Goal: Task Accomplishment & Management: Use online tool/utility

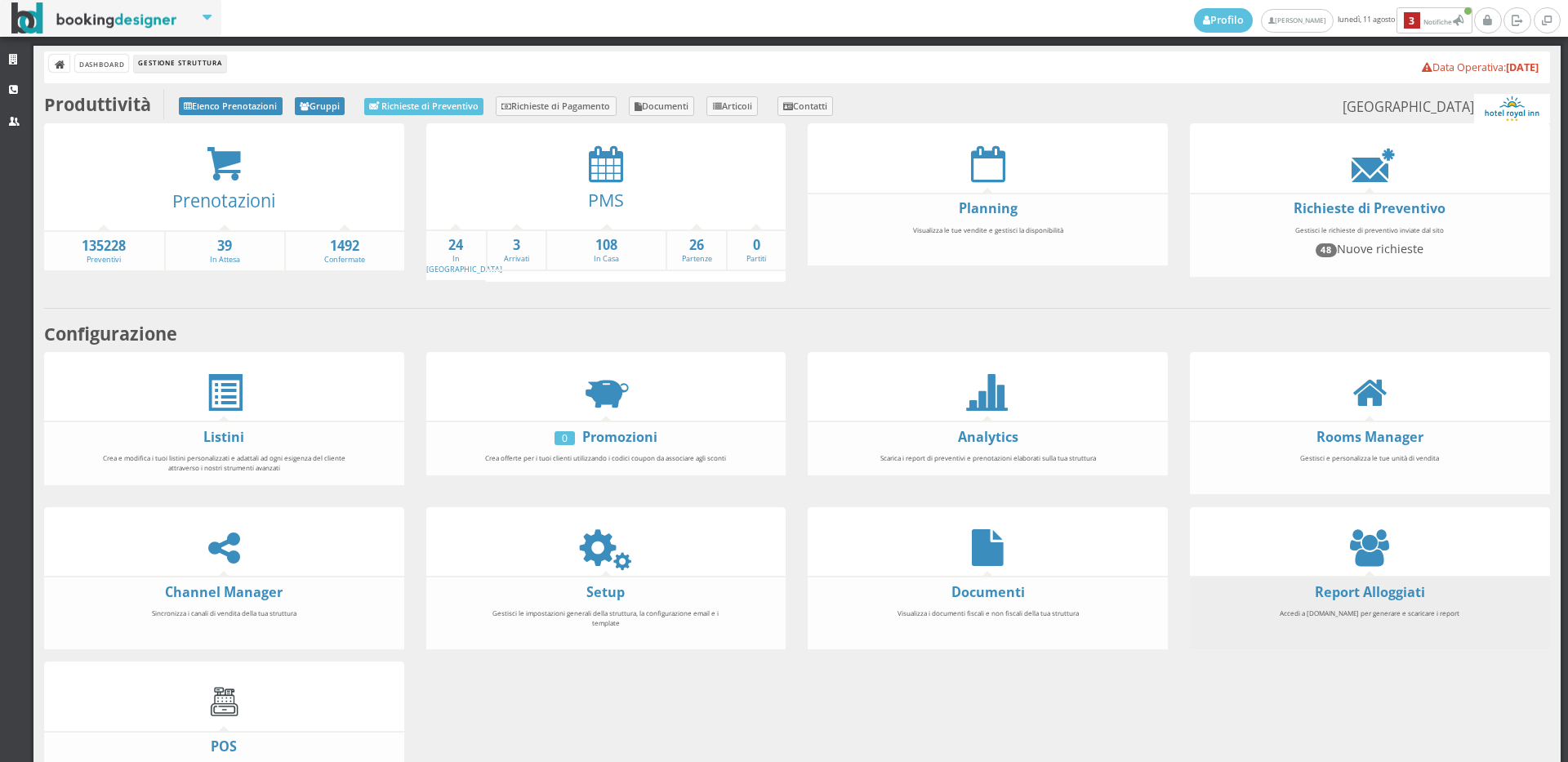
click at [1263, 585] on form "Report Alloggiati" at bounding box center [1370, 592] width 360 height 19
click at [1318, 588] on link "Report Alloggiati" at bounding box center [1371, 592] width 111 height 18
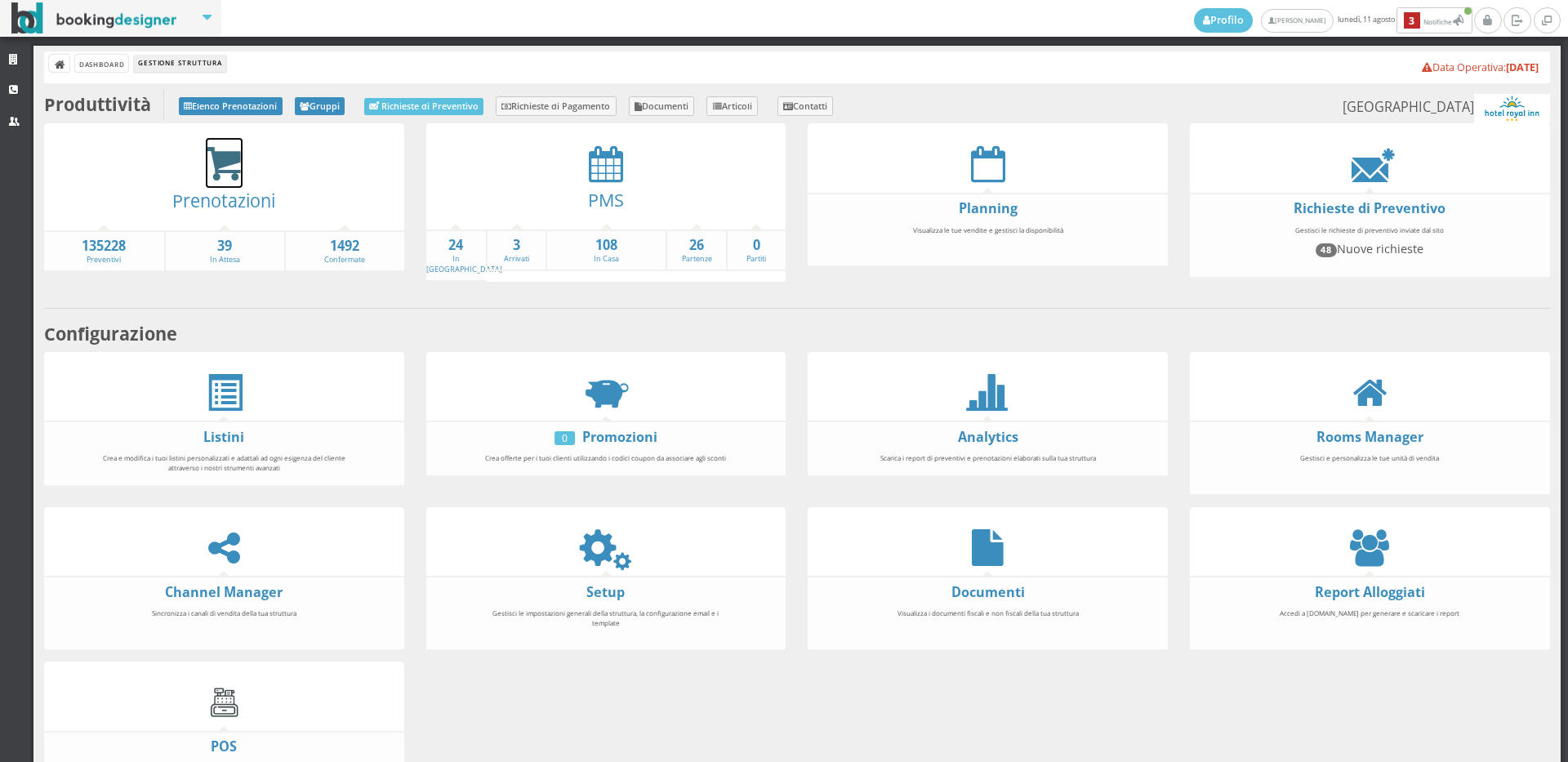
click at [231, 170] on icon at bounding box center [223, 164] width 37 height 38
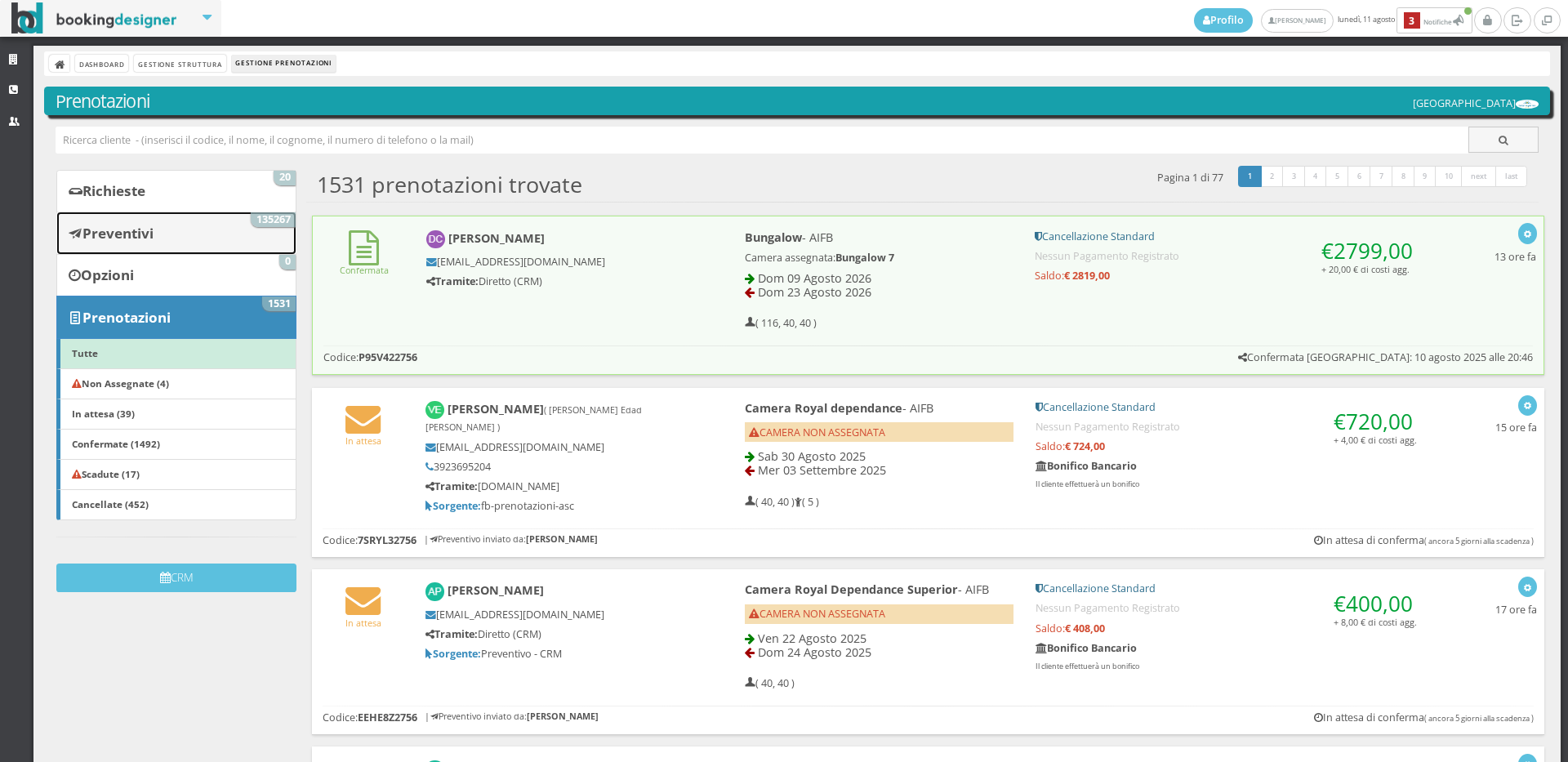
click at [184, 251] on link "Preventivi 135267" at bounding box center [176, 232] width 240 height 42
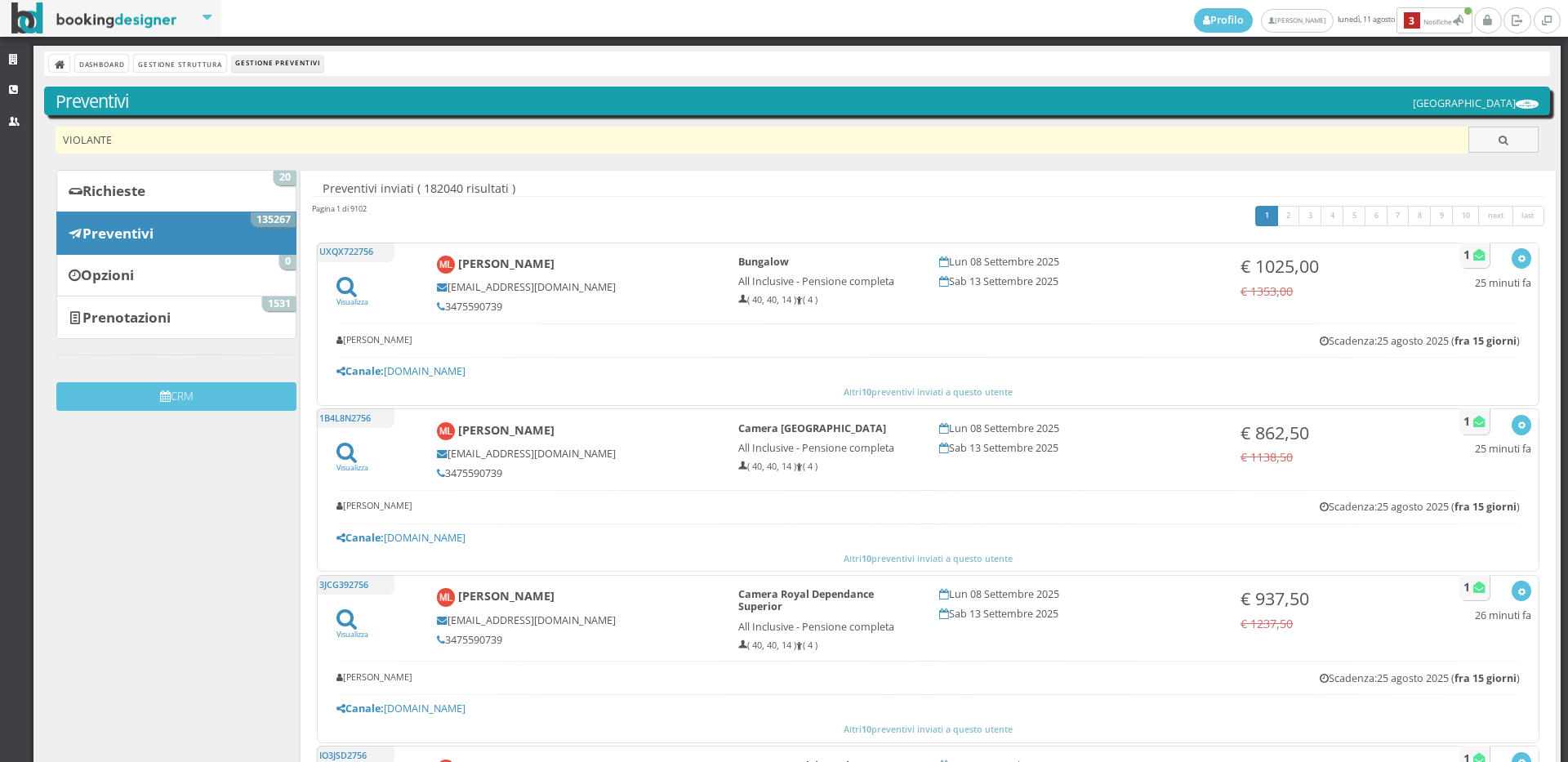
type input "VIOLANTE"
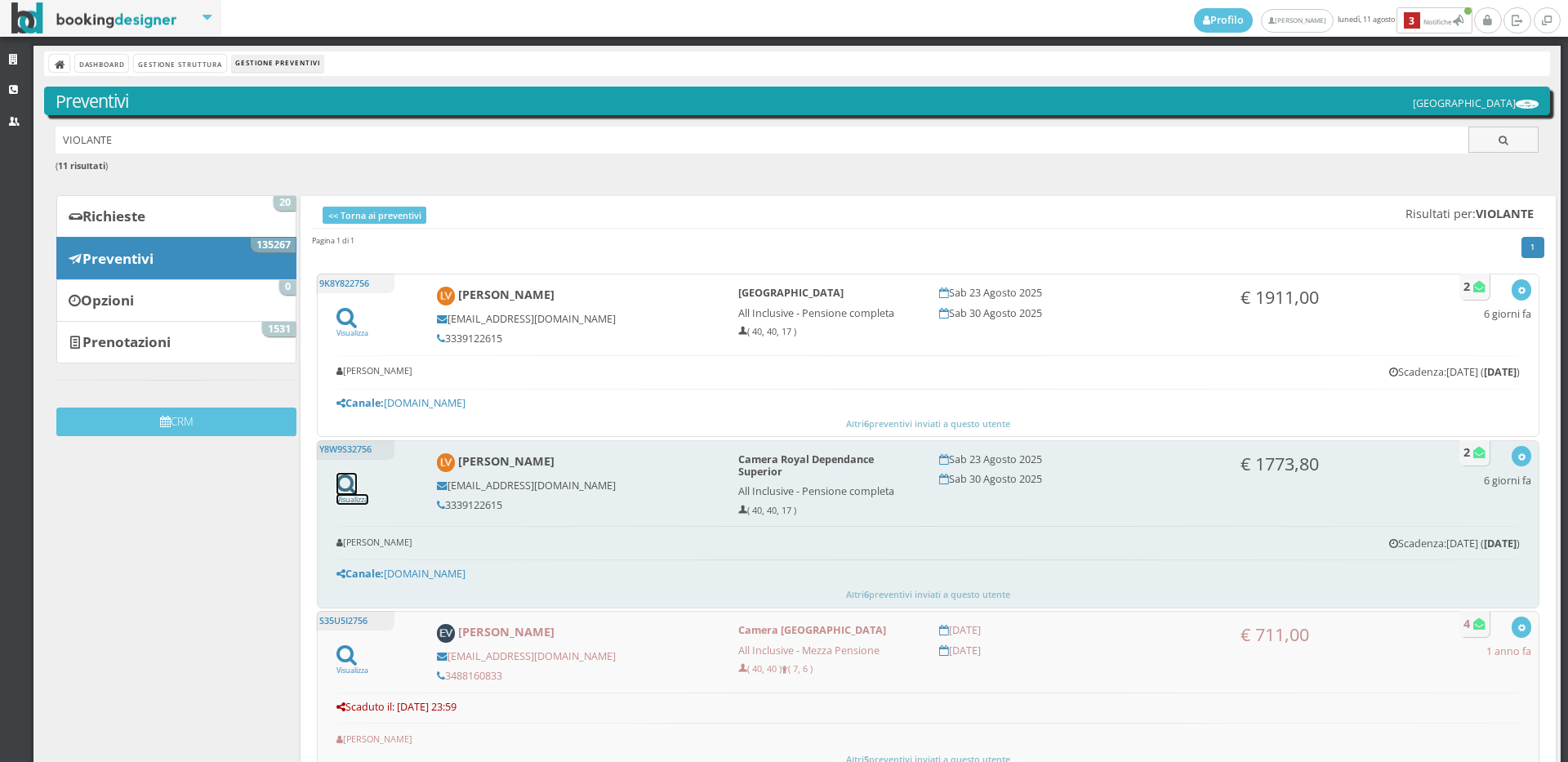
click at [347, 481] on icon at bounding box center [347, 484] width 21 height 22
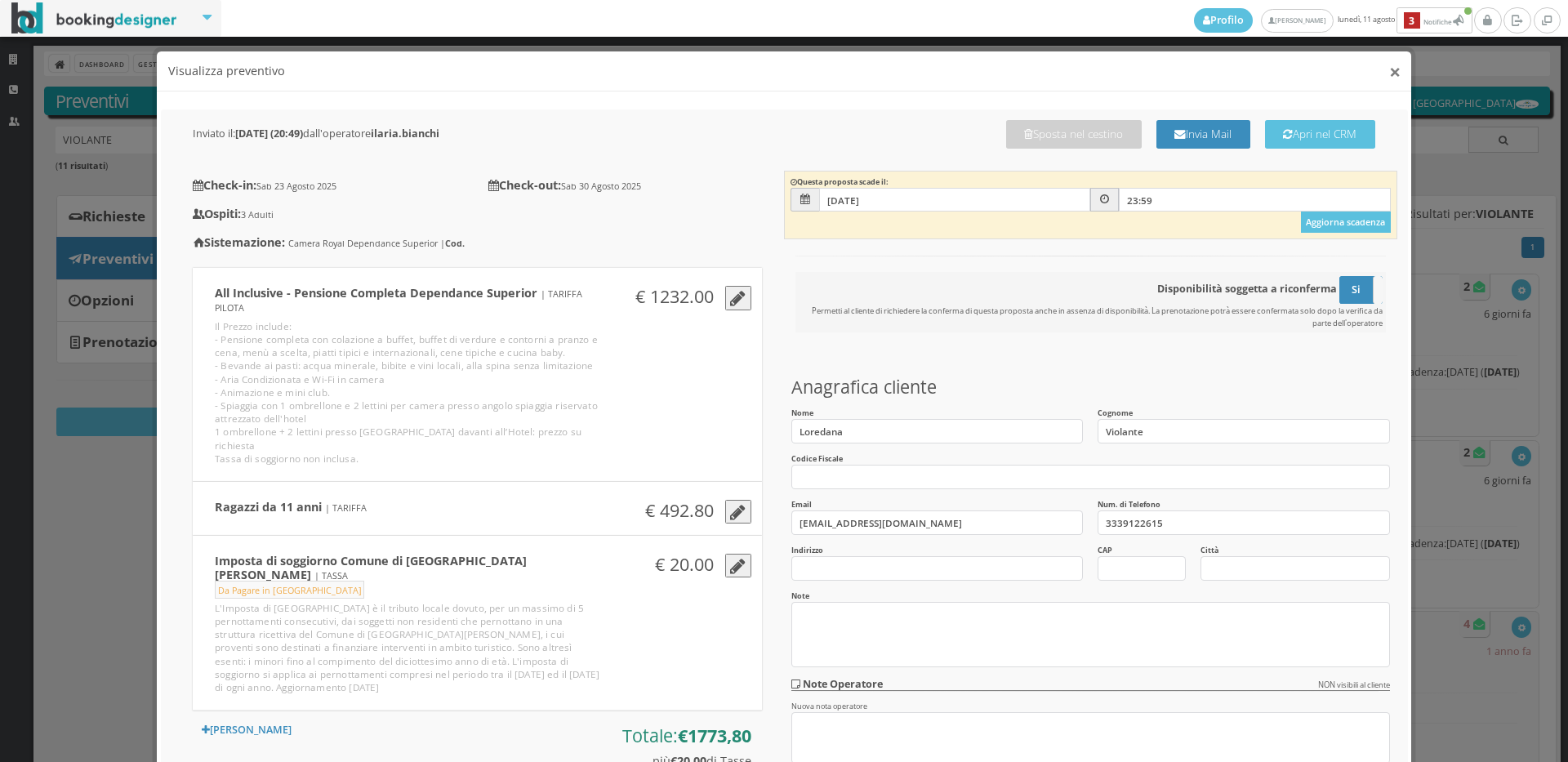
click at [1389, 75] on button "×" at bounding box center [1395, 71] width 12 height 21
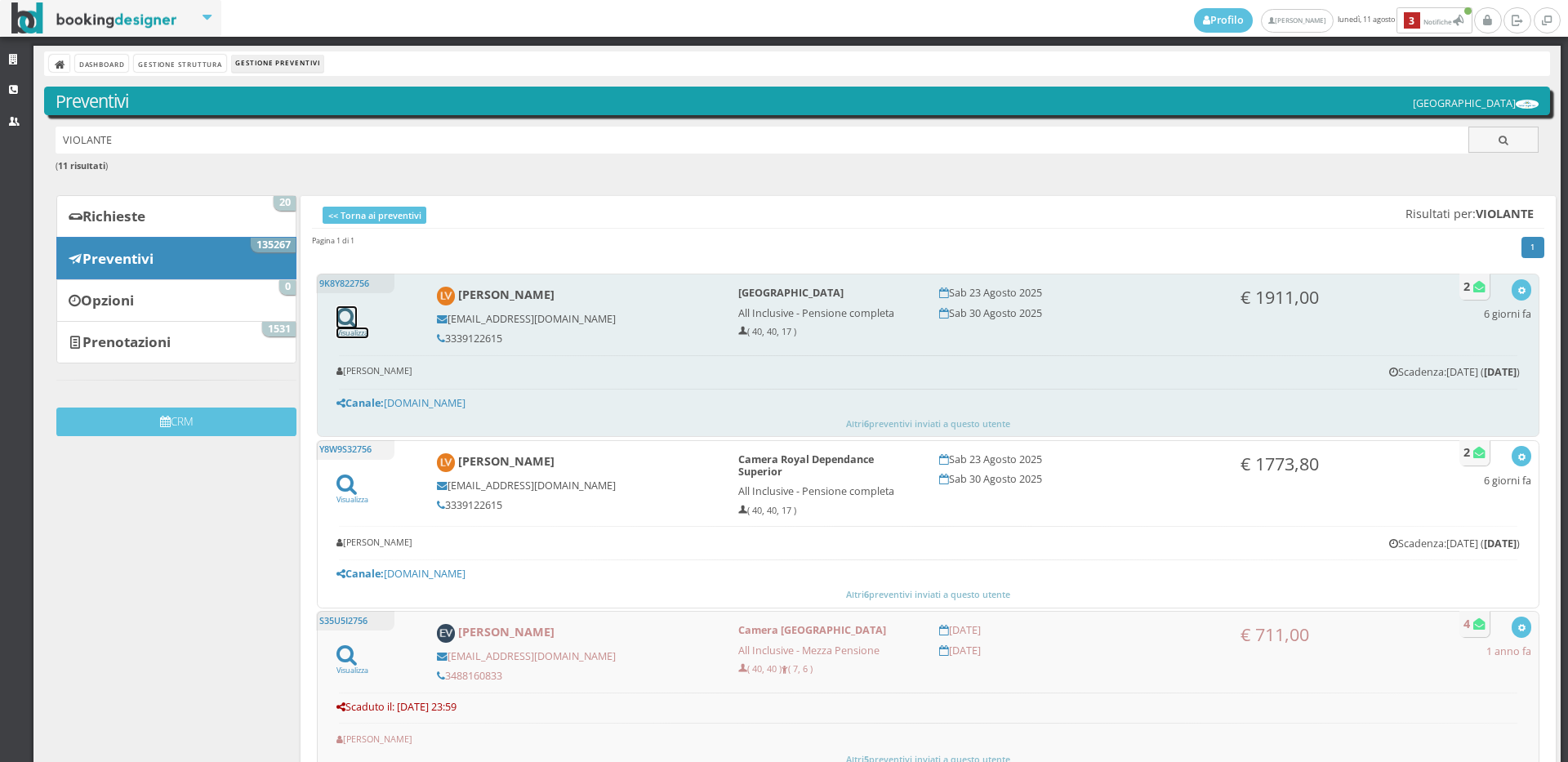
click at [343, 326] on icon at bounding box center [347, 317] width 21 height 22
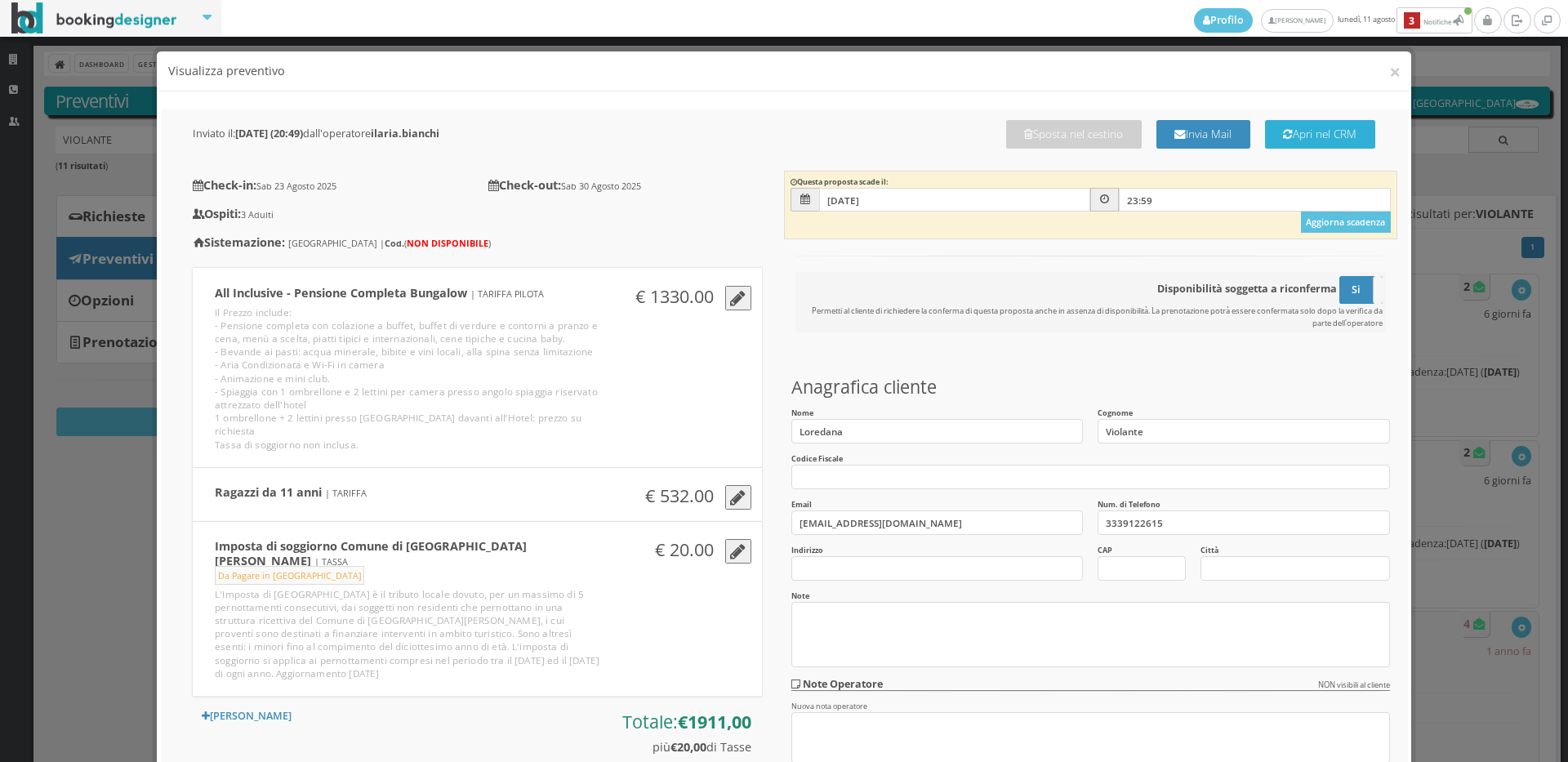
click at [1283, 146] on button "Apri nel CRM" at bounding box center [1320, 134] width 111 height 29
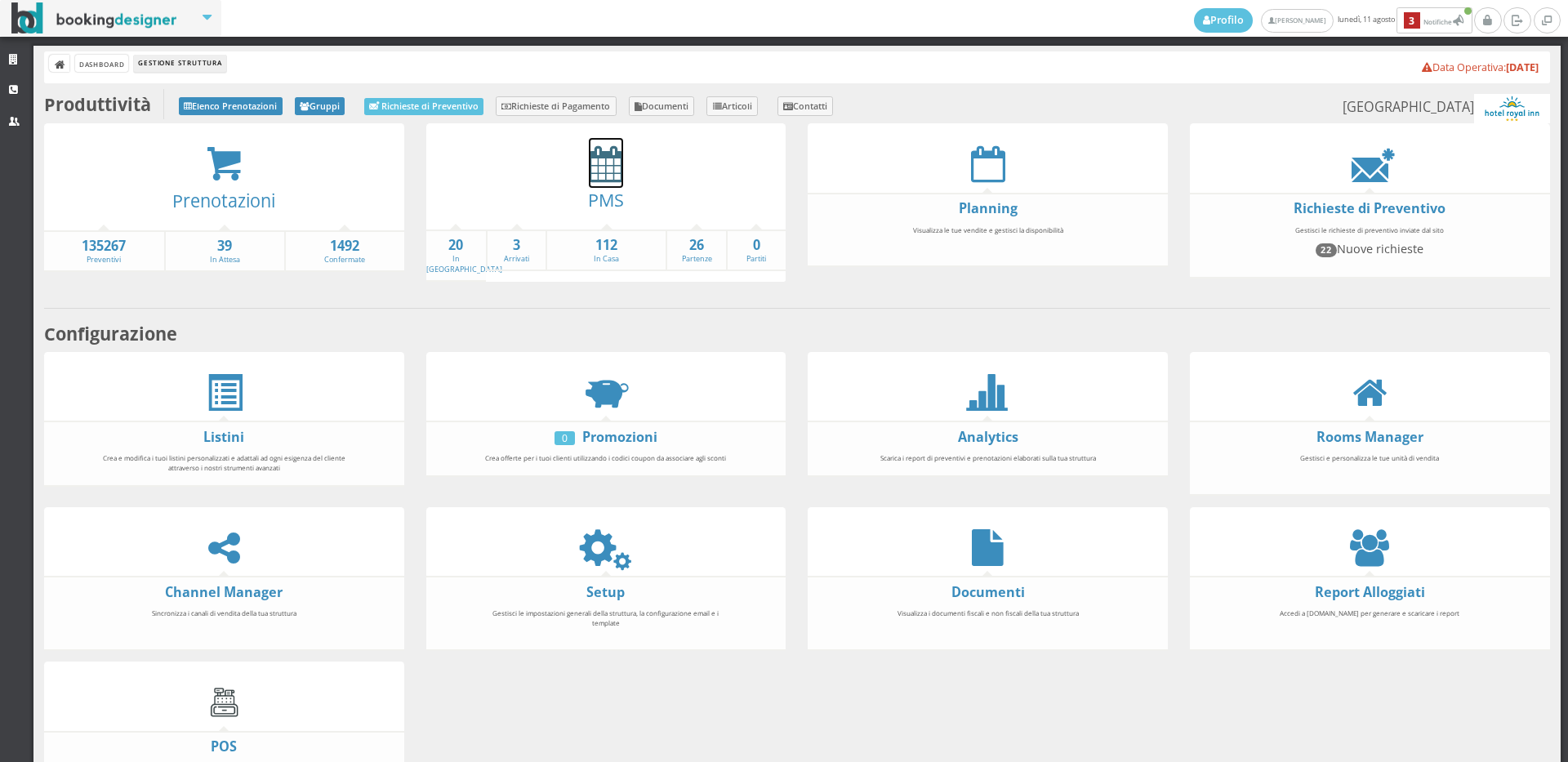
click at [605, 166] on icon at bounding box center [605, 163] width 35 height 37
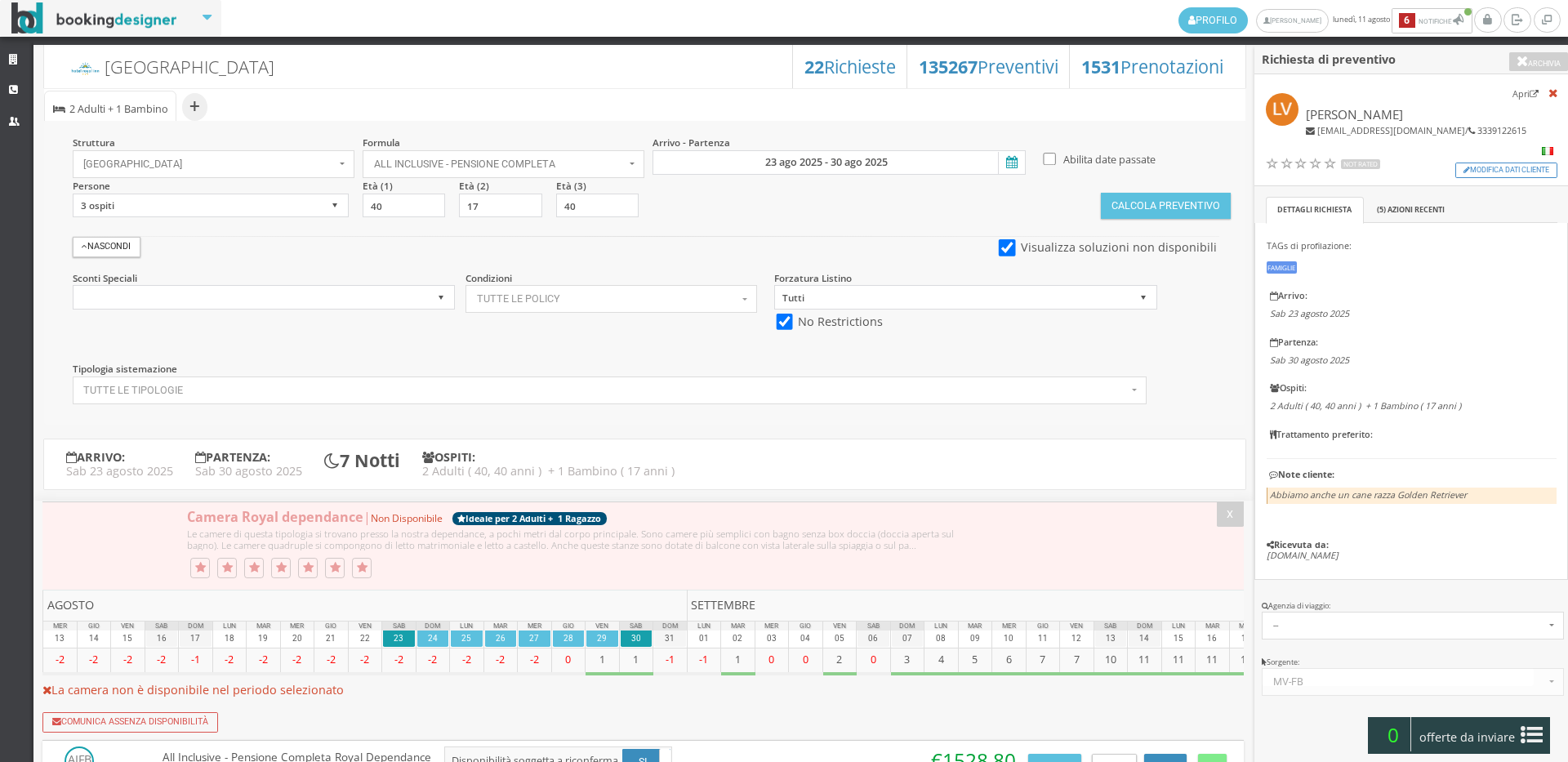
select select "32"
select select
click at [775, 162] on input "23 ago 2025 - 30 ago 2025" at bounding box center [839, 162] width 373 height 25
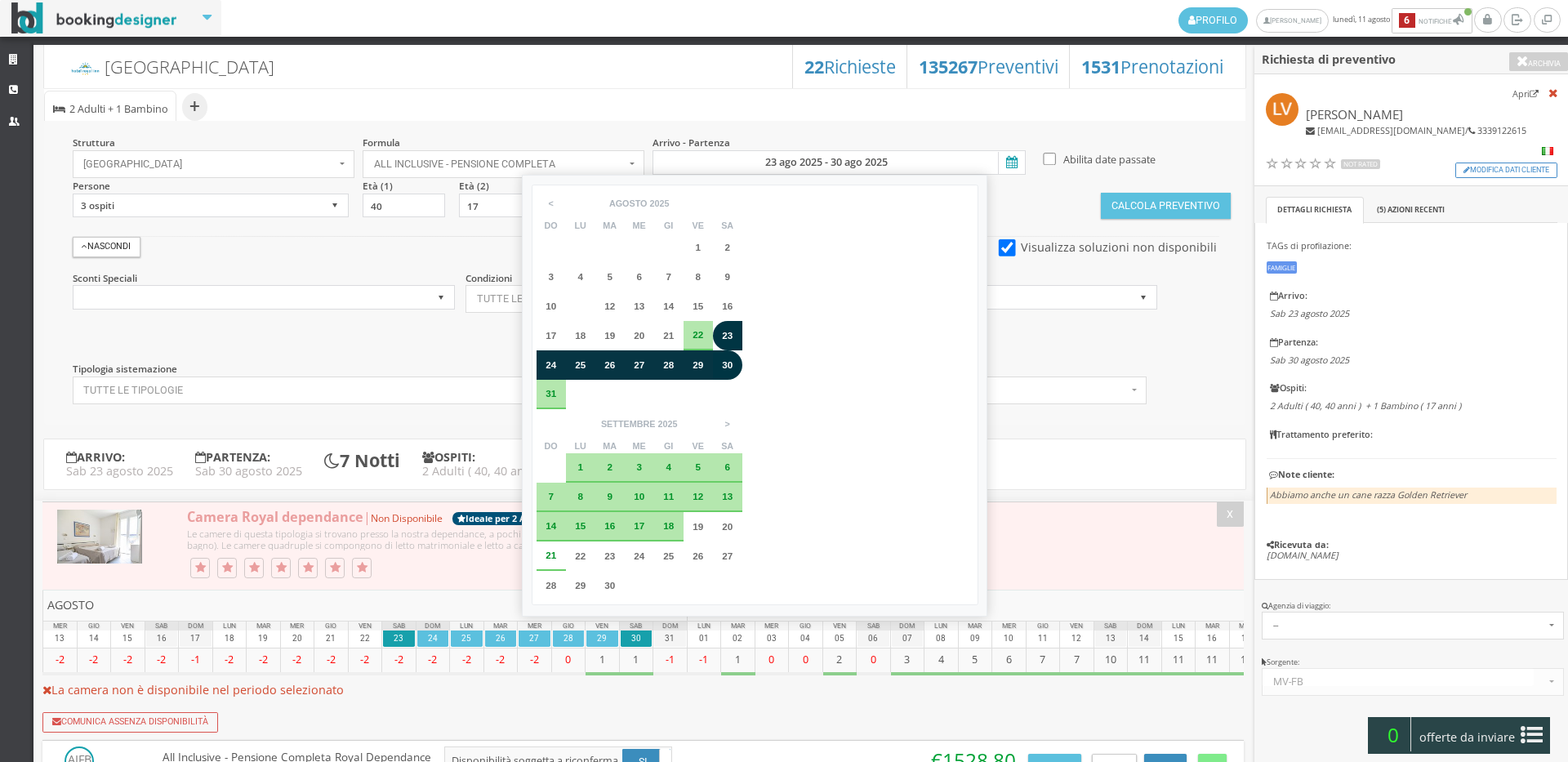
click at [731, 331] on span "23" at bounding box center [727, 335] width 11 height 11
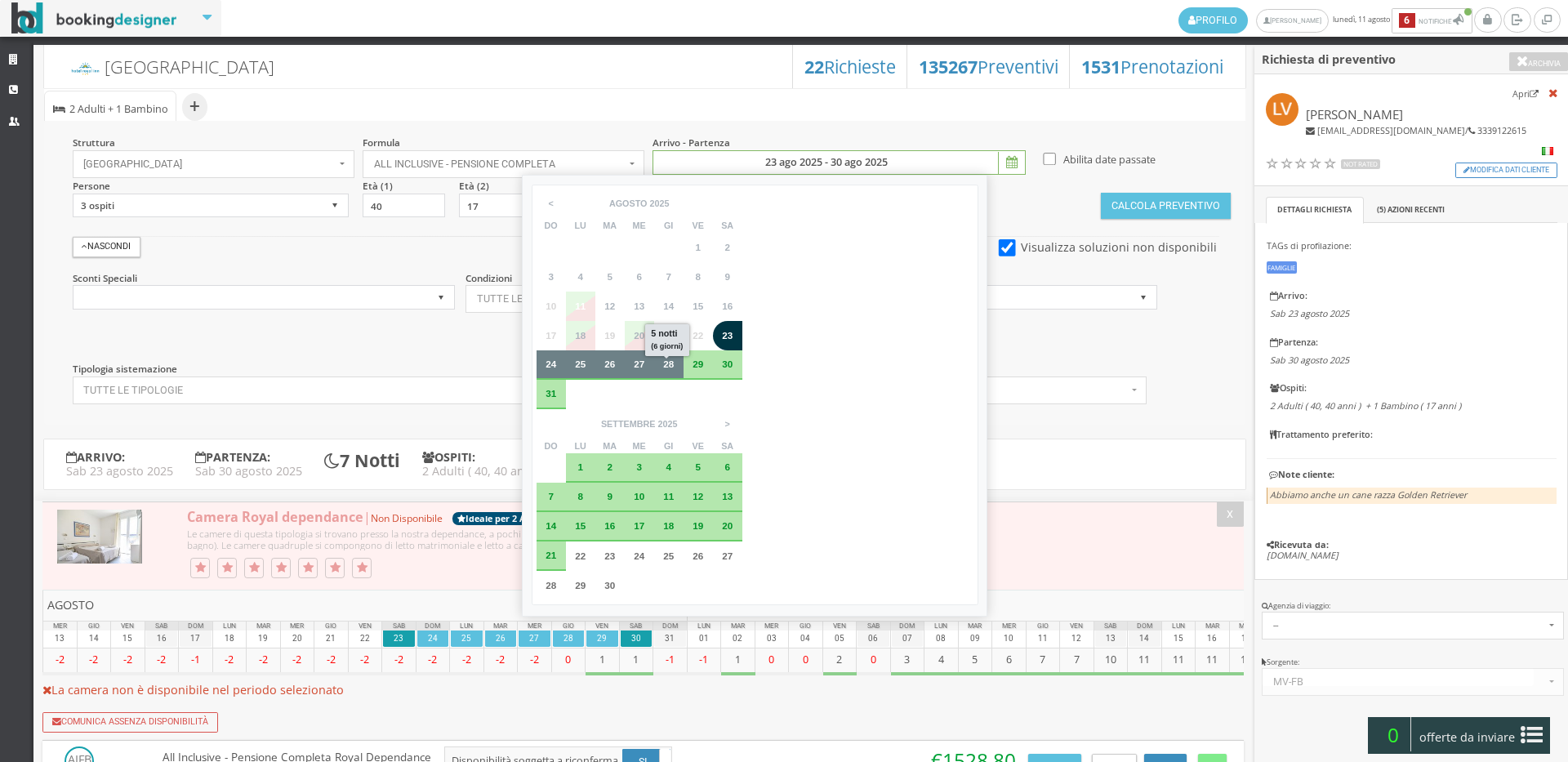
click at [675, 361] on div "28" at bounding box center [668, 364] width 18 height 10
type input "23 ago 2025 - 28 ago 2025"
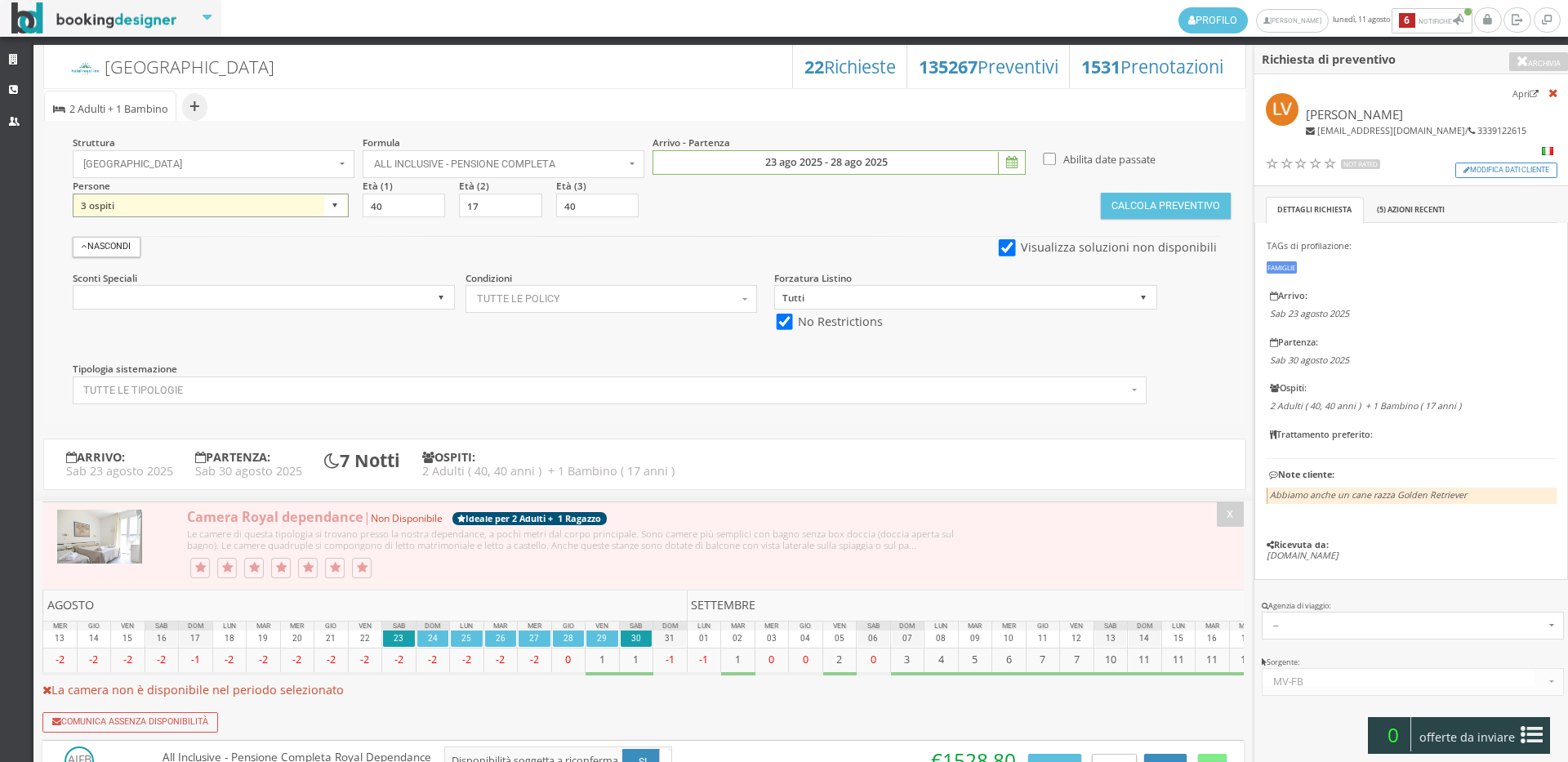
click at [297, 205] on select "1 ospite 2 ospiti 3 ospiti 4 ospiti 5 ospiti 6 ospiti 7 ospiti 8 ospiti 9 ospit…" at bounding box center [211, 205] width 276 height 25
select select "4"
click at [73, 193] on select "1 ospite 2 ospiti 3 ospiti 4 ospiti 5 ospiti 6 ospiti 7 ospiti 8 ospiti 9 ospit…" at bounding box center [211, 205] width 276 height 25
click at [1153, 201] on button "Calcola Preventivo" at bounding box center [1165, 205] width 129 height 26
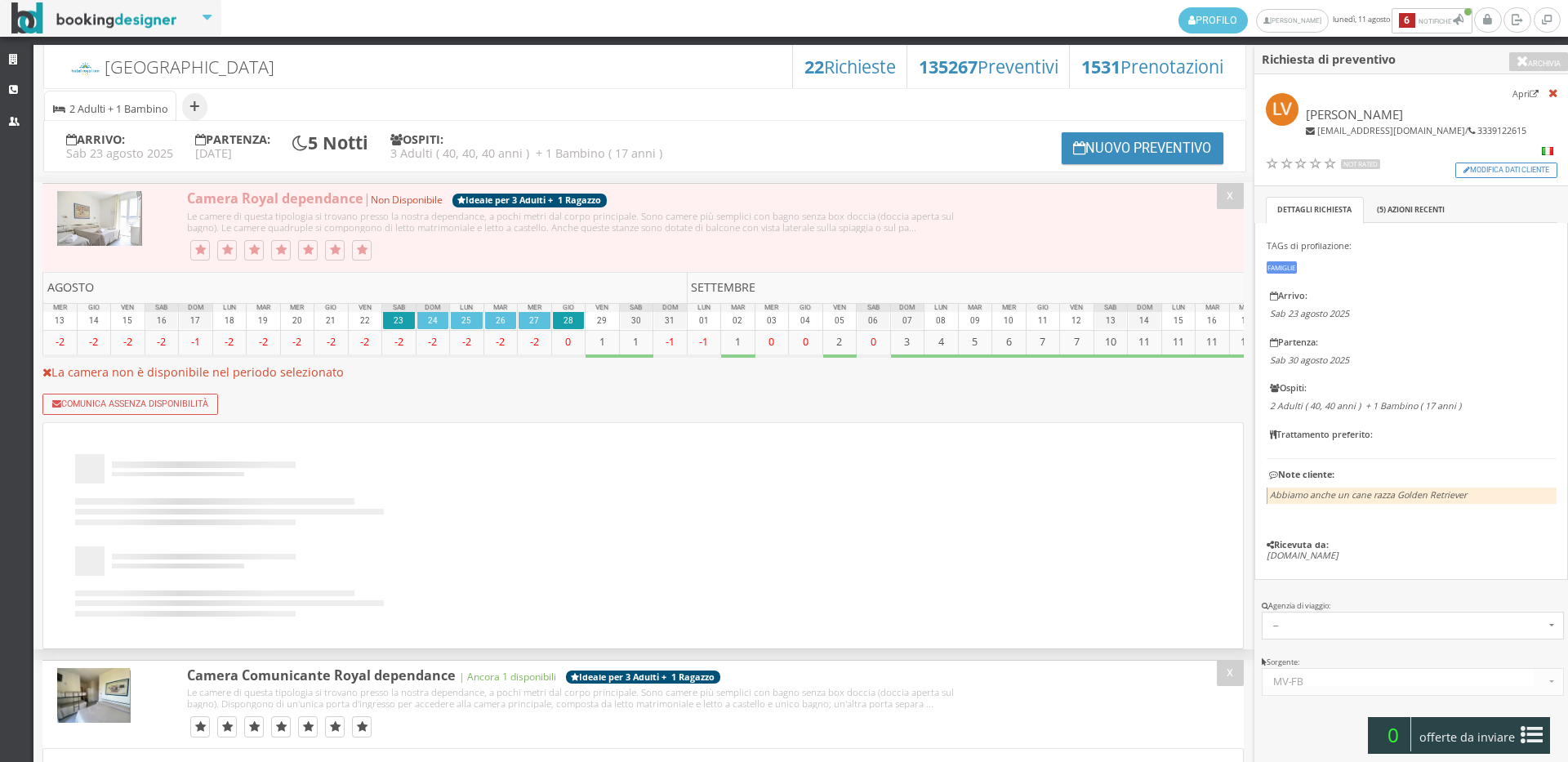
scroll to position [182, 0]
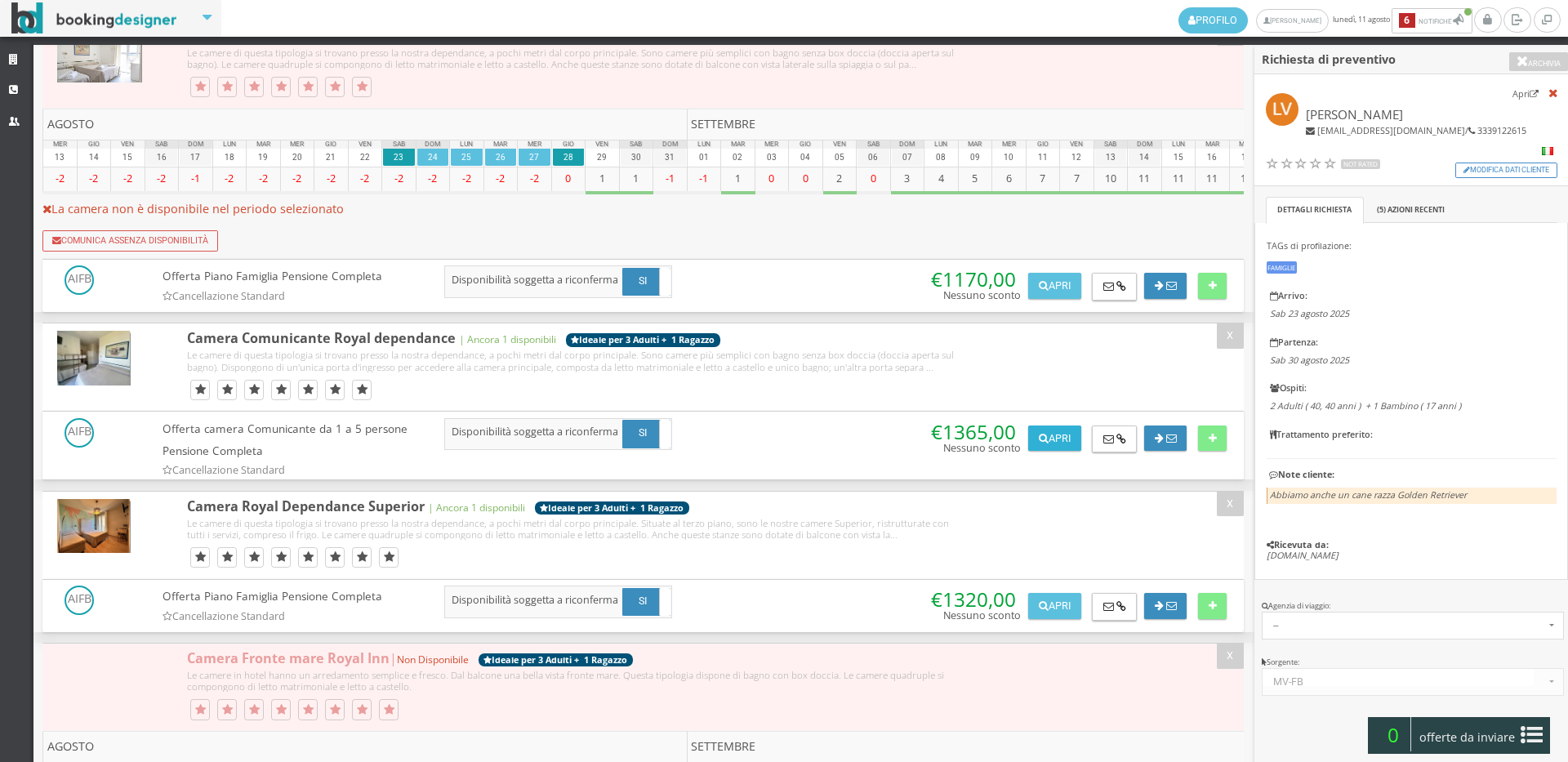
click at [1039, 444] on icon at bounding box center [1044, 438] width 10 height 11
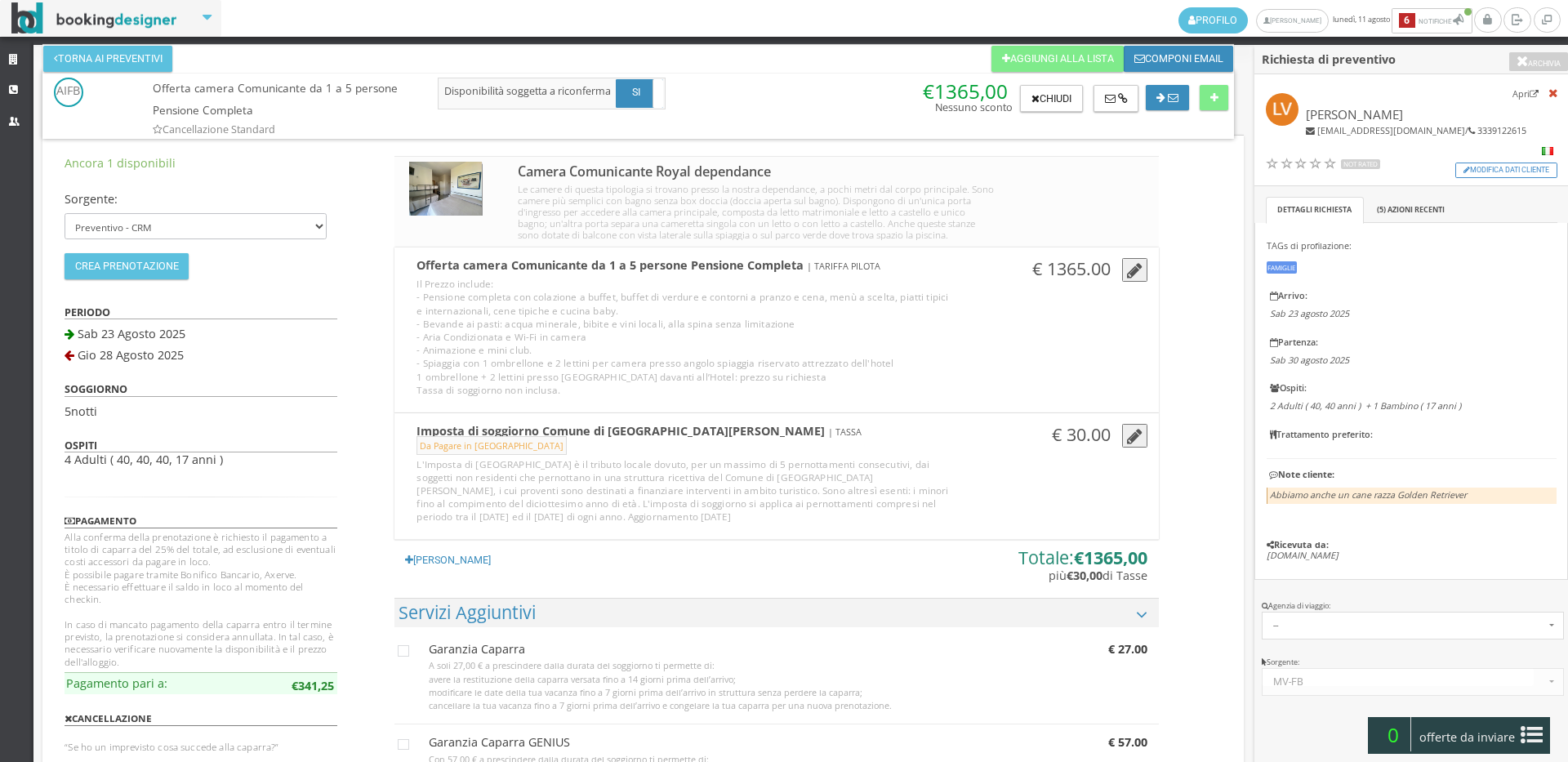
scroll to position [271, 0]
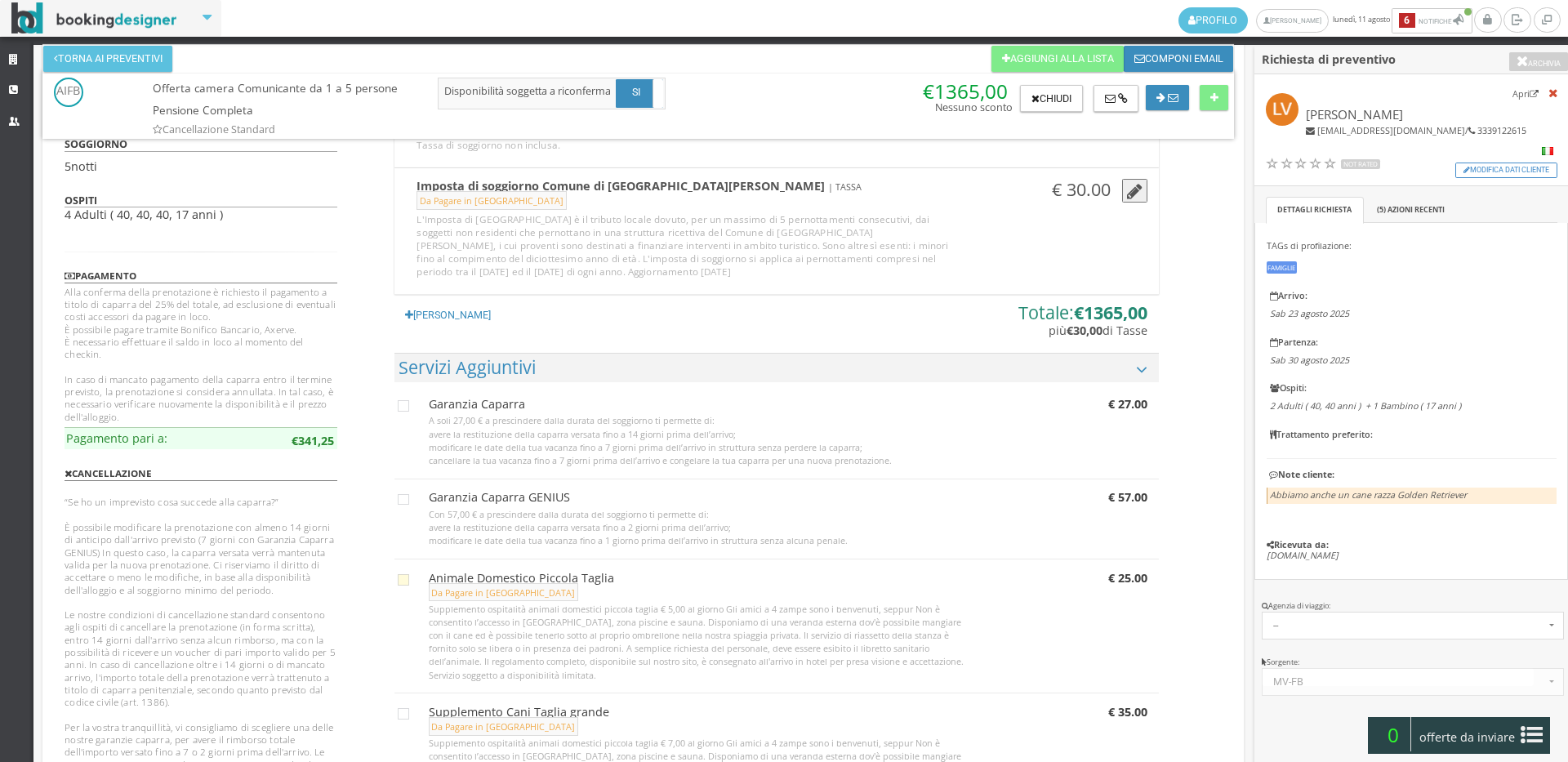
click at [404, 585] on icon at bounding box center [404, 580] width 12 height 12
checkbox input "true"
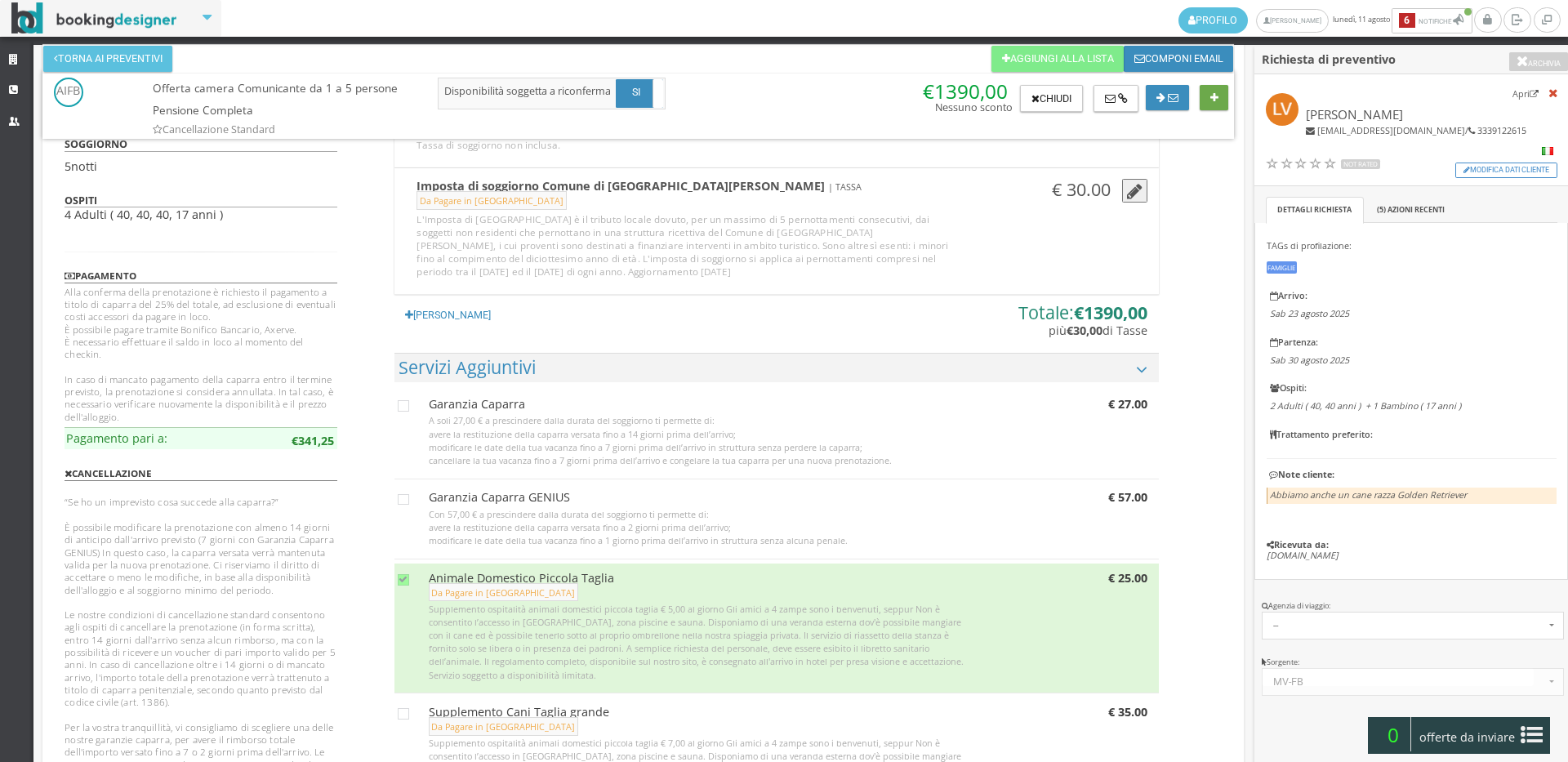
click at [1215, 96] on icon at bounding box center [1215, 98] width 8 height 11
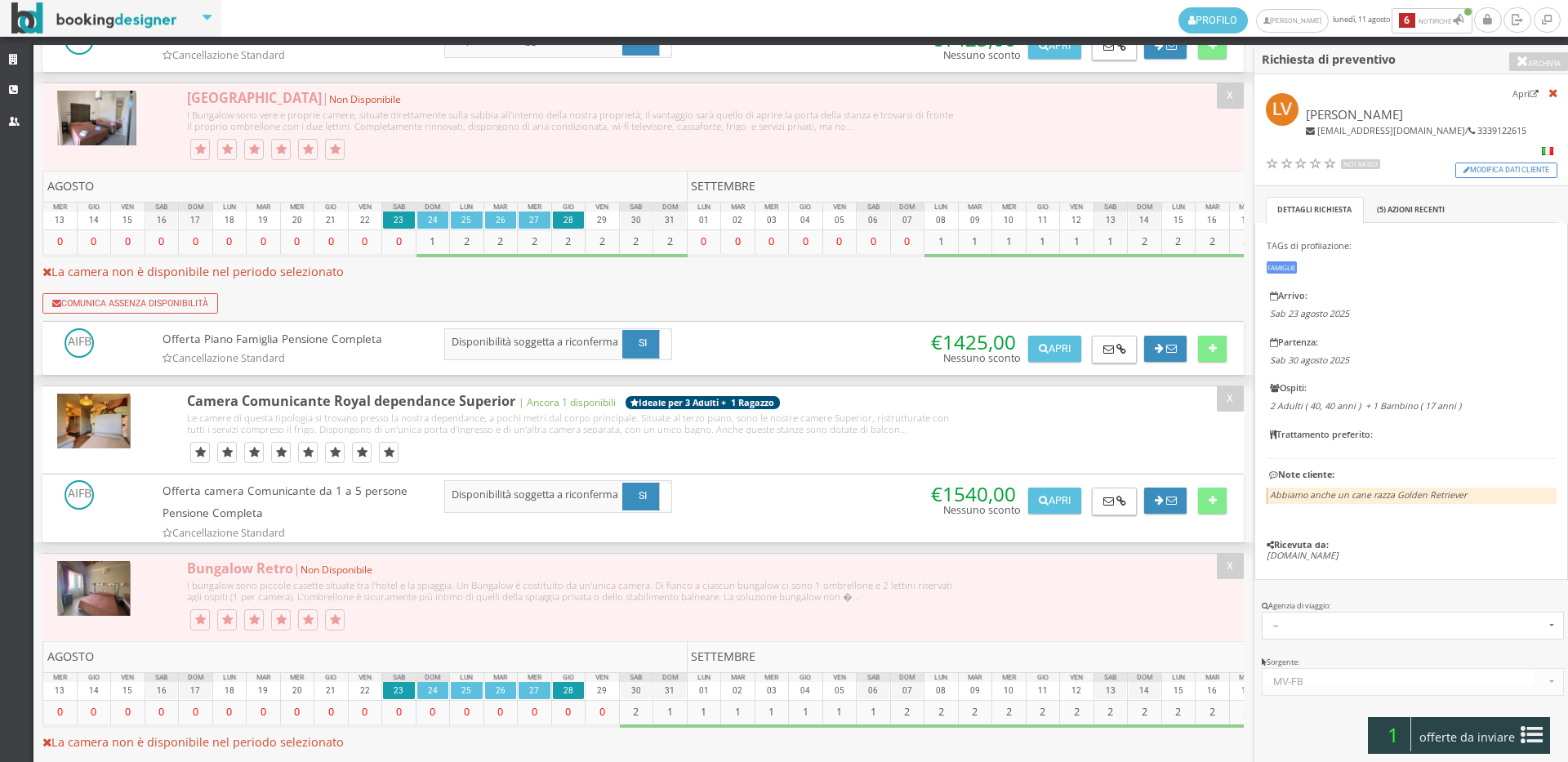
scroll to position [1905, 0]
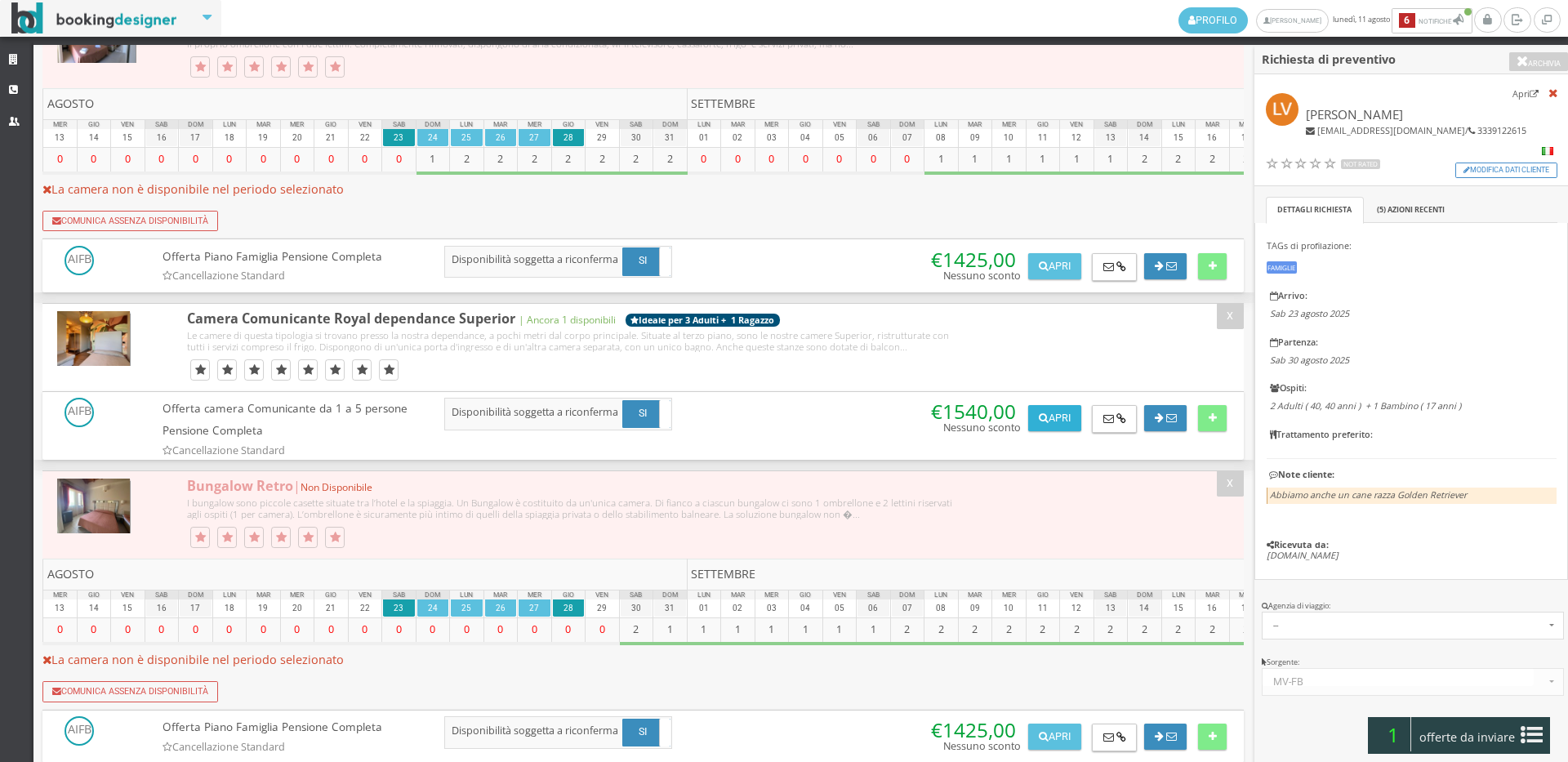
click at [1049, 431] on button "Apri" at bounding box center [1055, 418] width 52 height 26
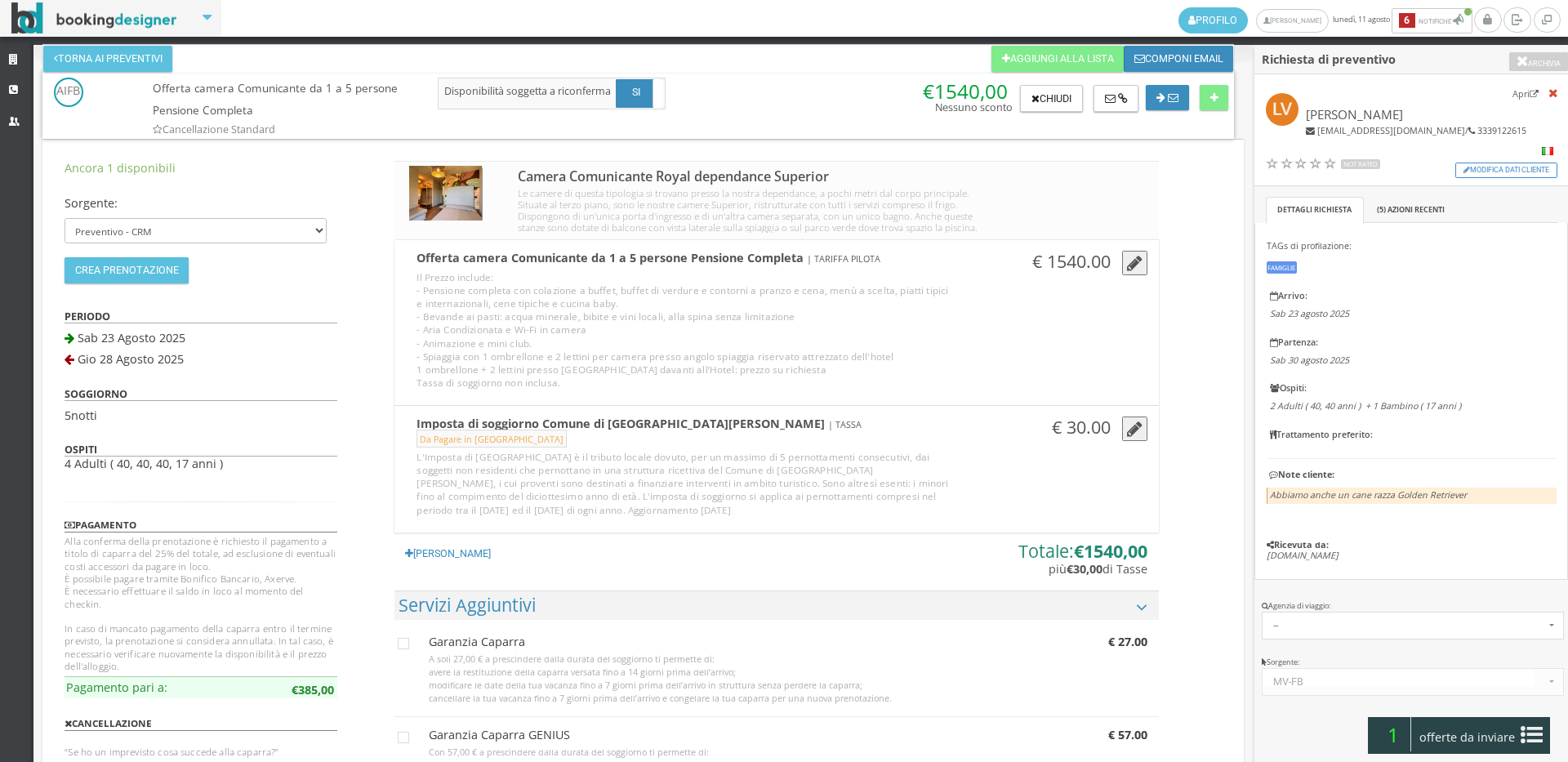
scroll to position [271, 0]
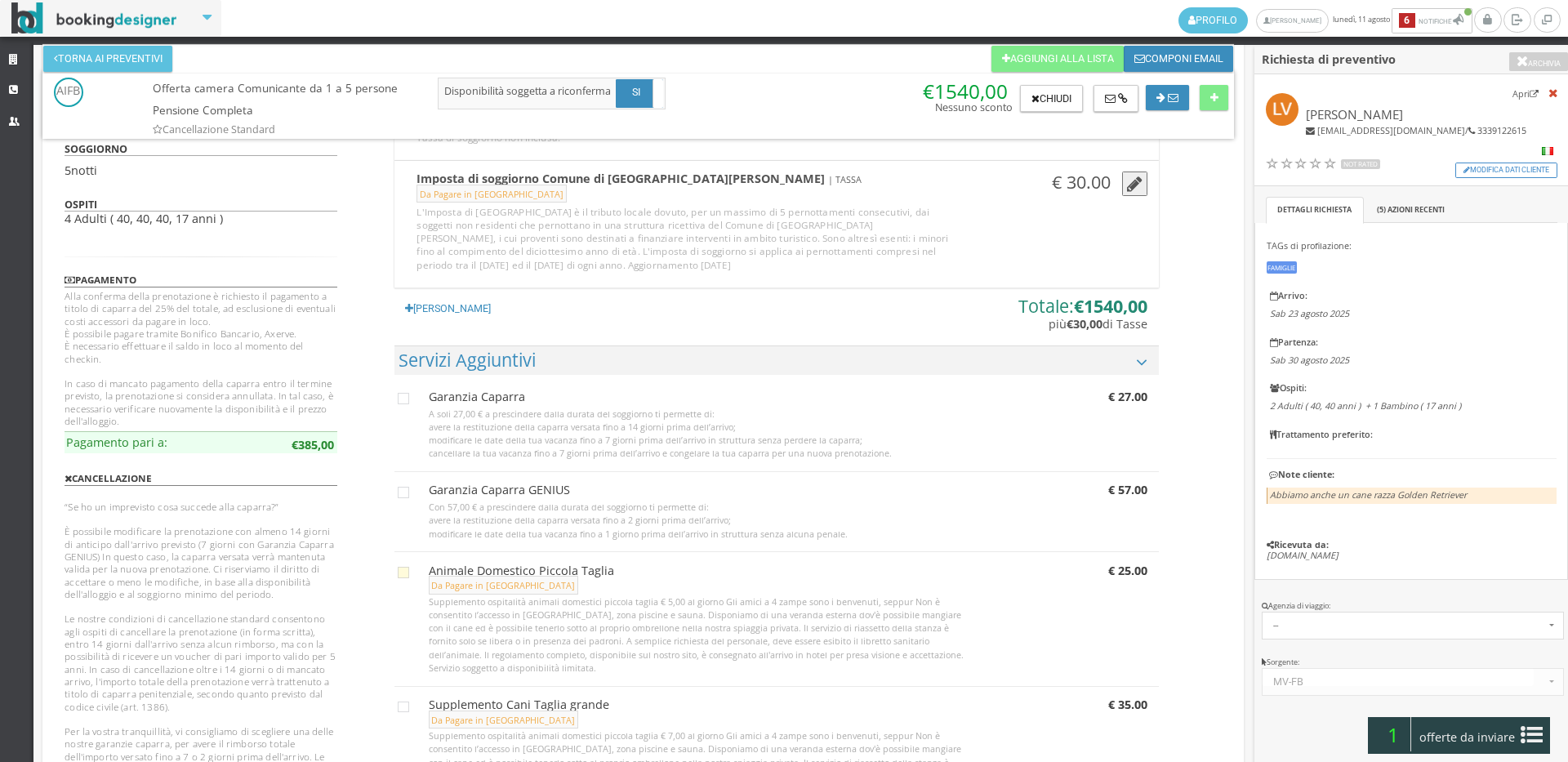
click at [404, 578] on icon at bounding box center [404, 572] width 12 height 12
checkbox input "true"
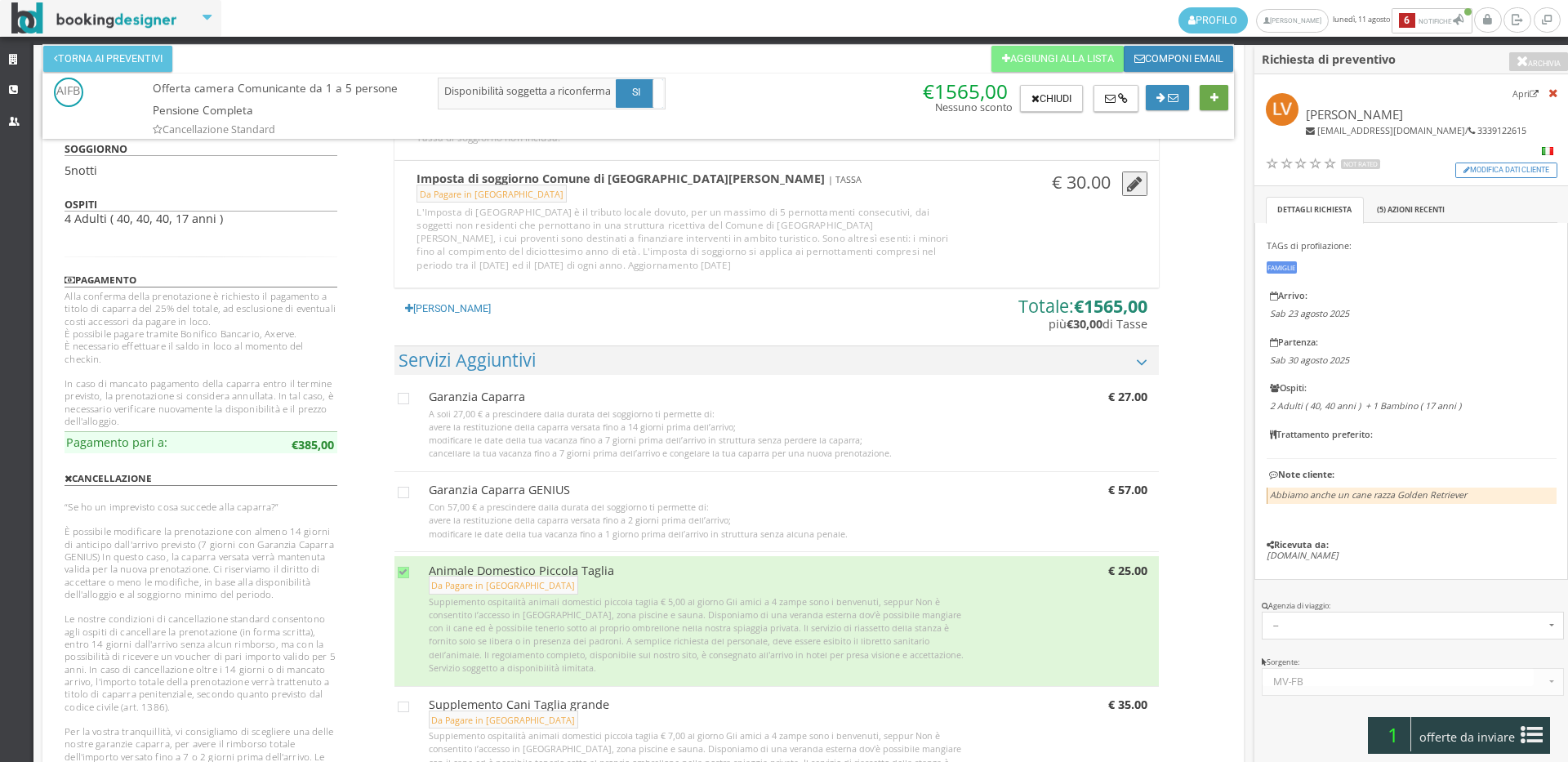
click at [1205, 100] on button at bounding box center [1214, 98] width 29 height 26
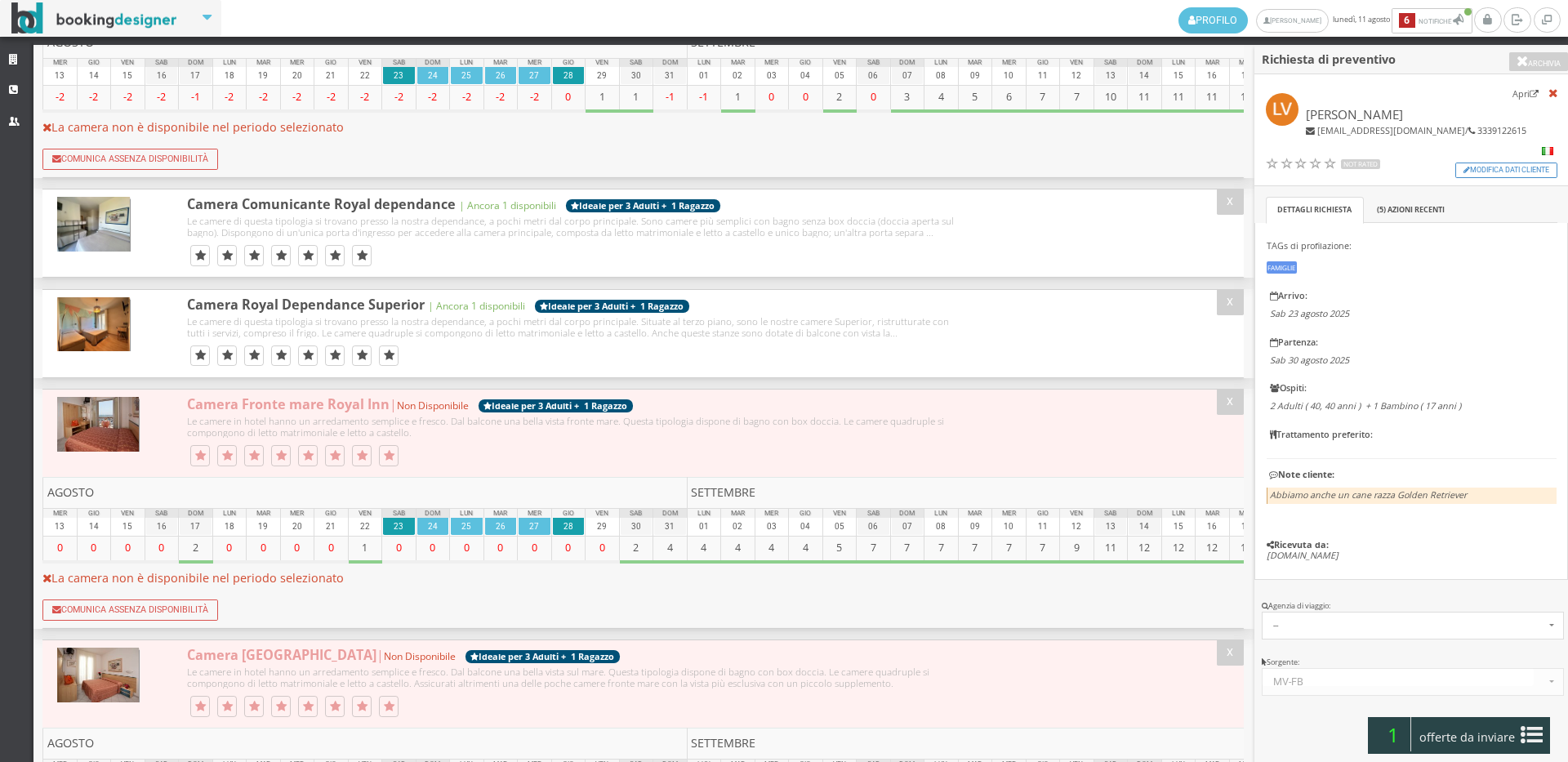
scroll to position [0, 0]
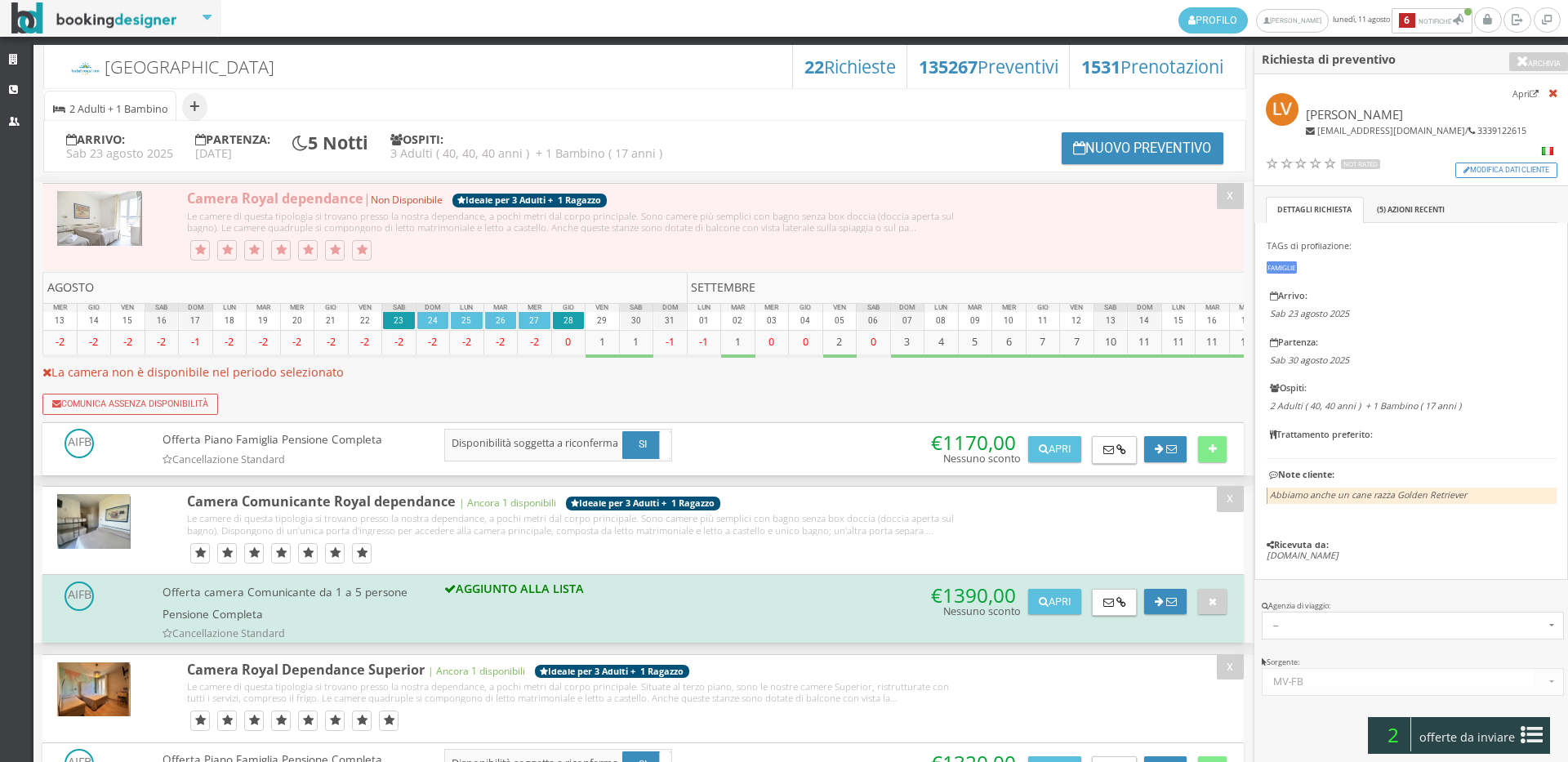
click at [1534, 739] on icon at bounding box center [1531, 734] width 22 height 26
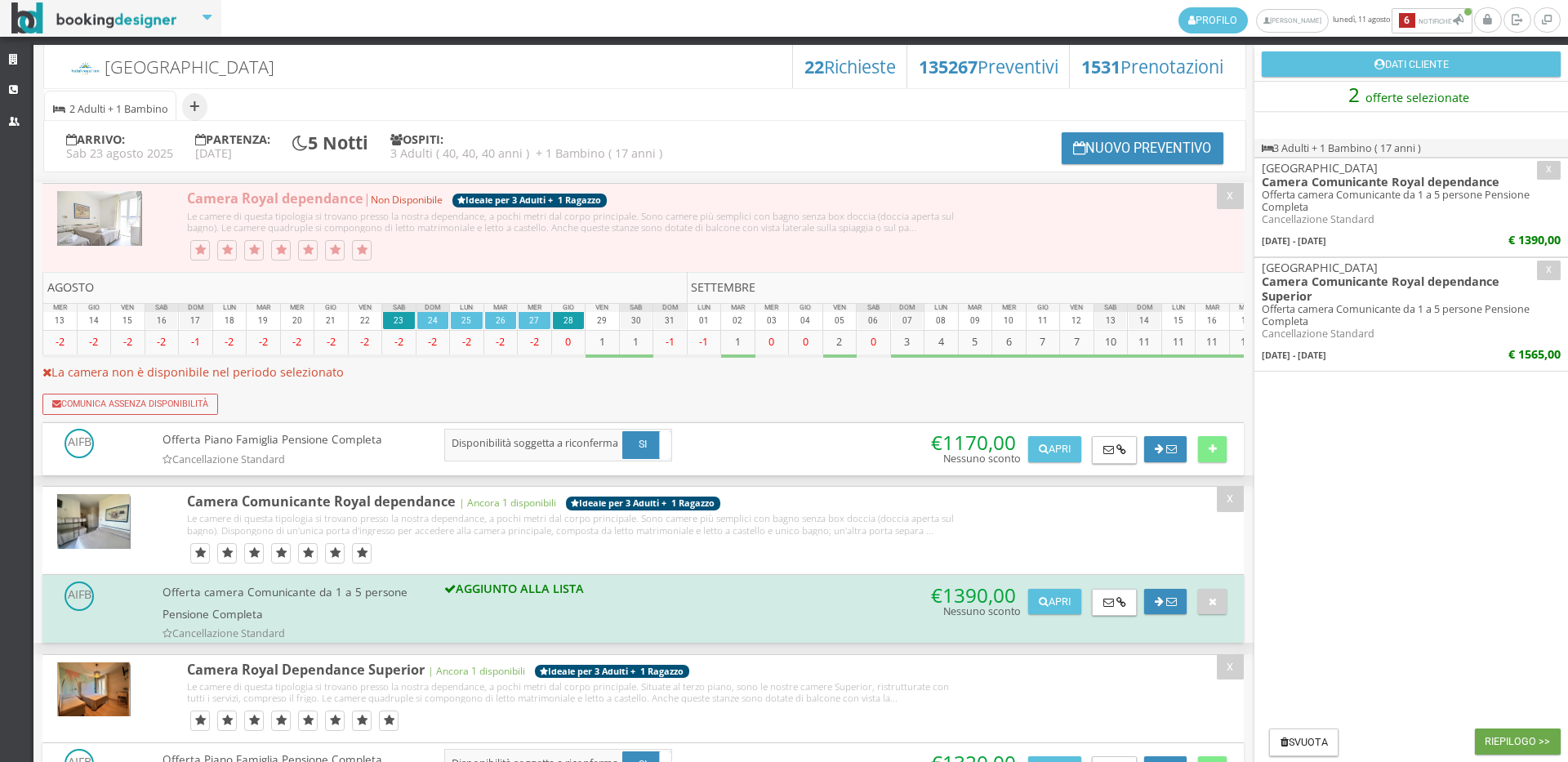
click at [1534, 739] on button "Riepilogo >>" at bounding box center [1518, 741] width 86 height 26
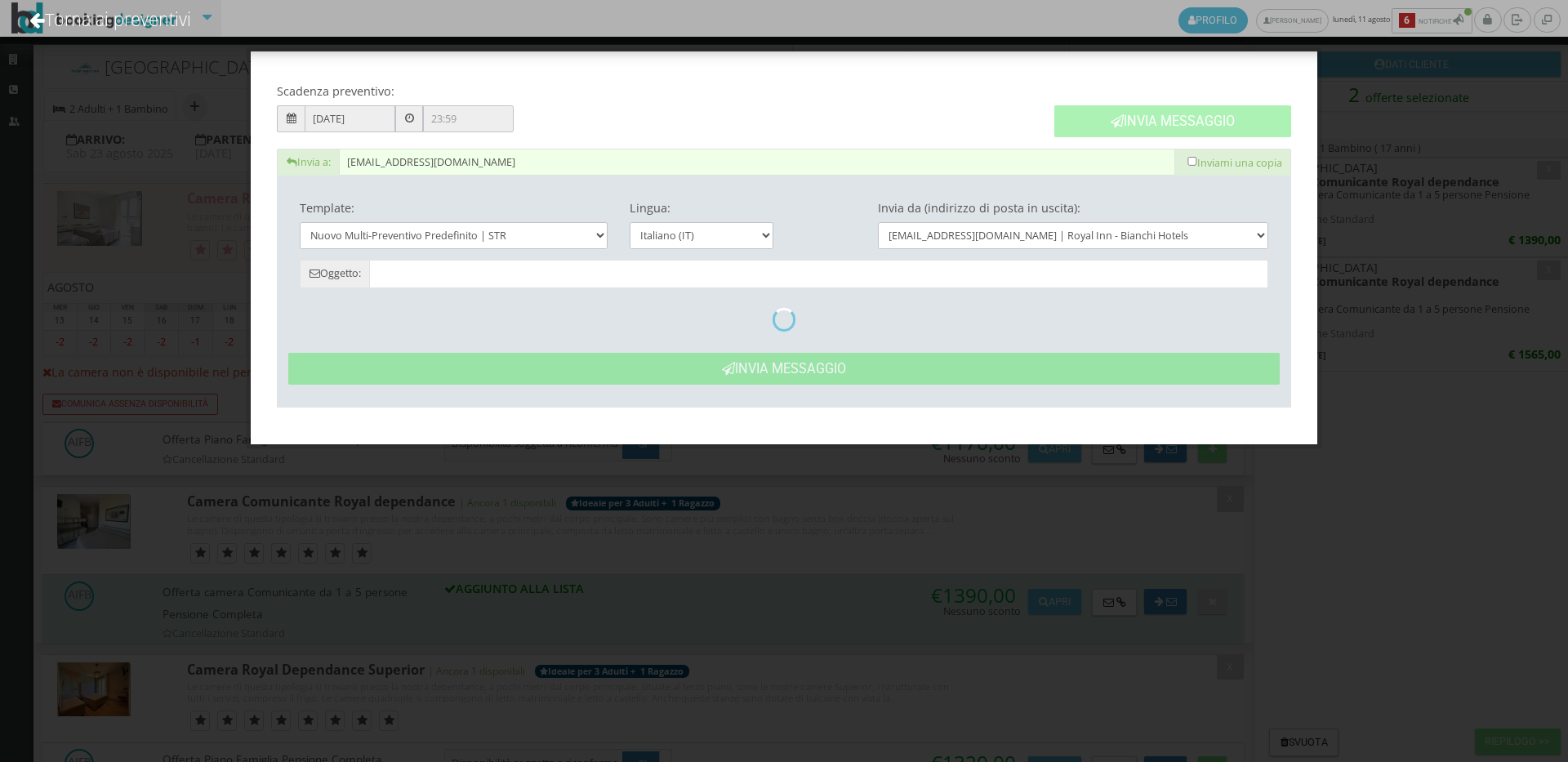
type input "Nuovo Preventivo - Loredana Violante dal 23/08/2025 al 28/08/2025"
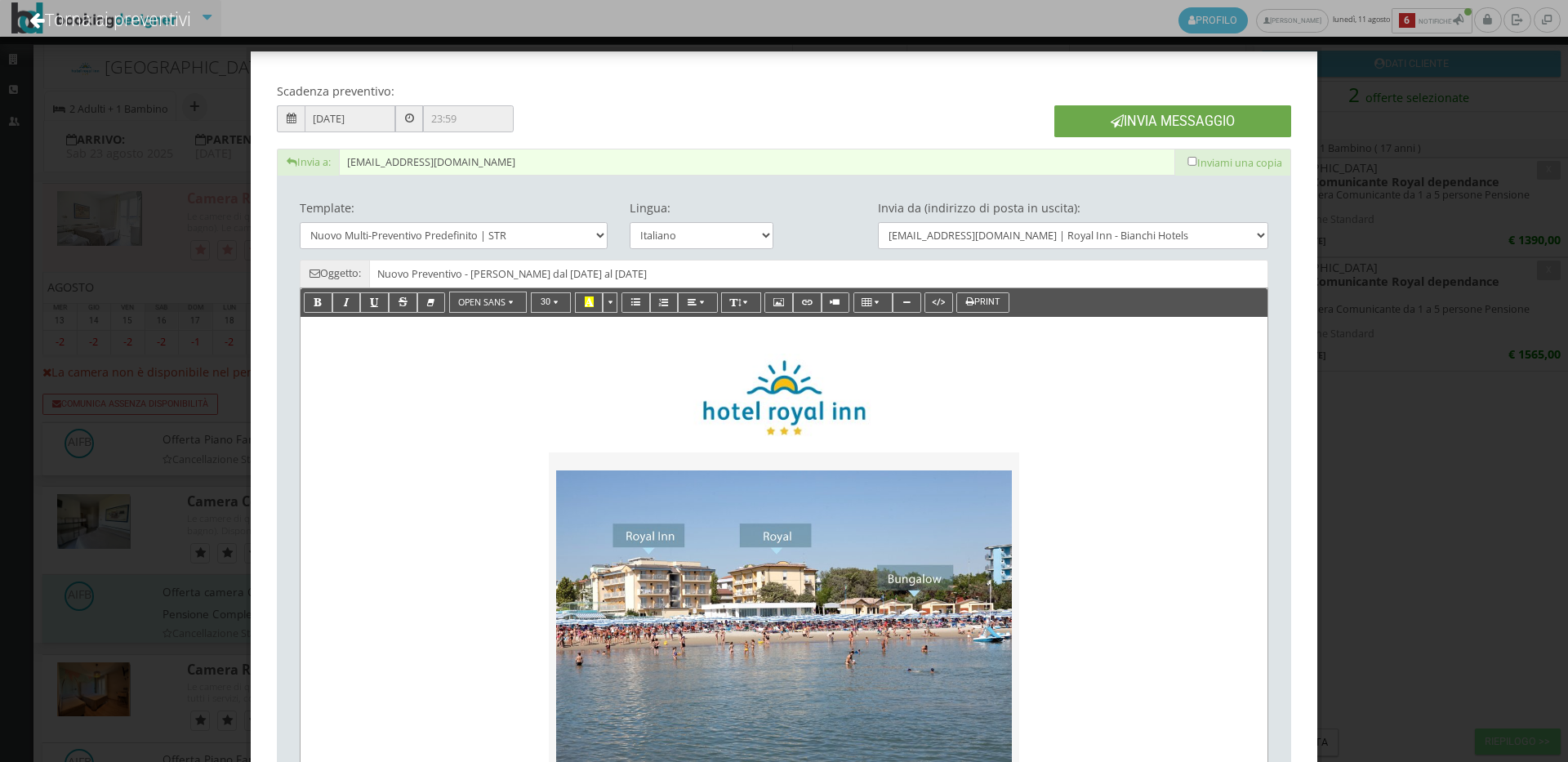
click at [1147, 125] on button "Invia Messaggio" at bounding box center [1173, 121] width 237 height 32
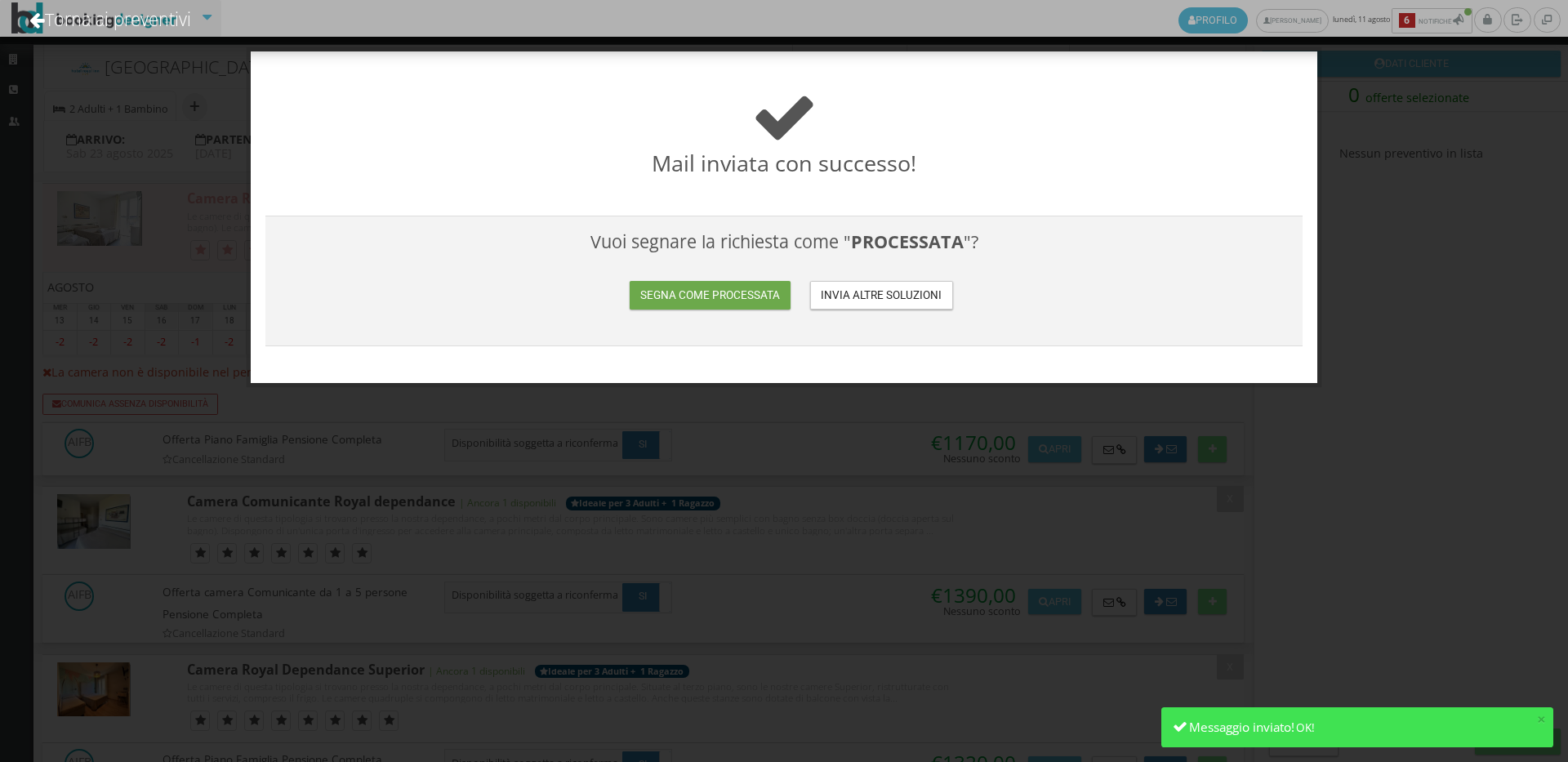
click at [715, 295] on button "Segna come processata" at bounding box center [710, 295] width 160 height 29
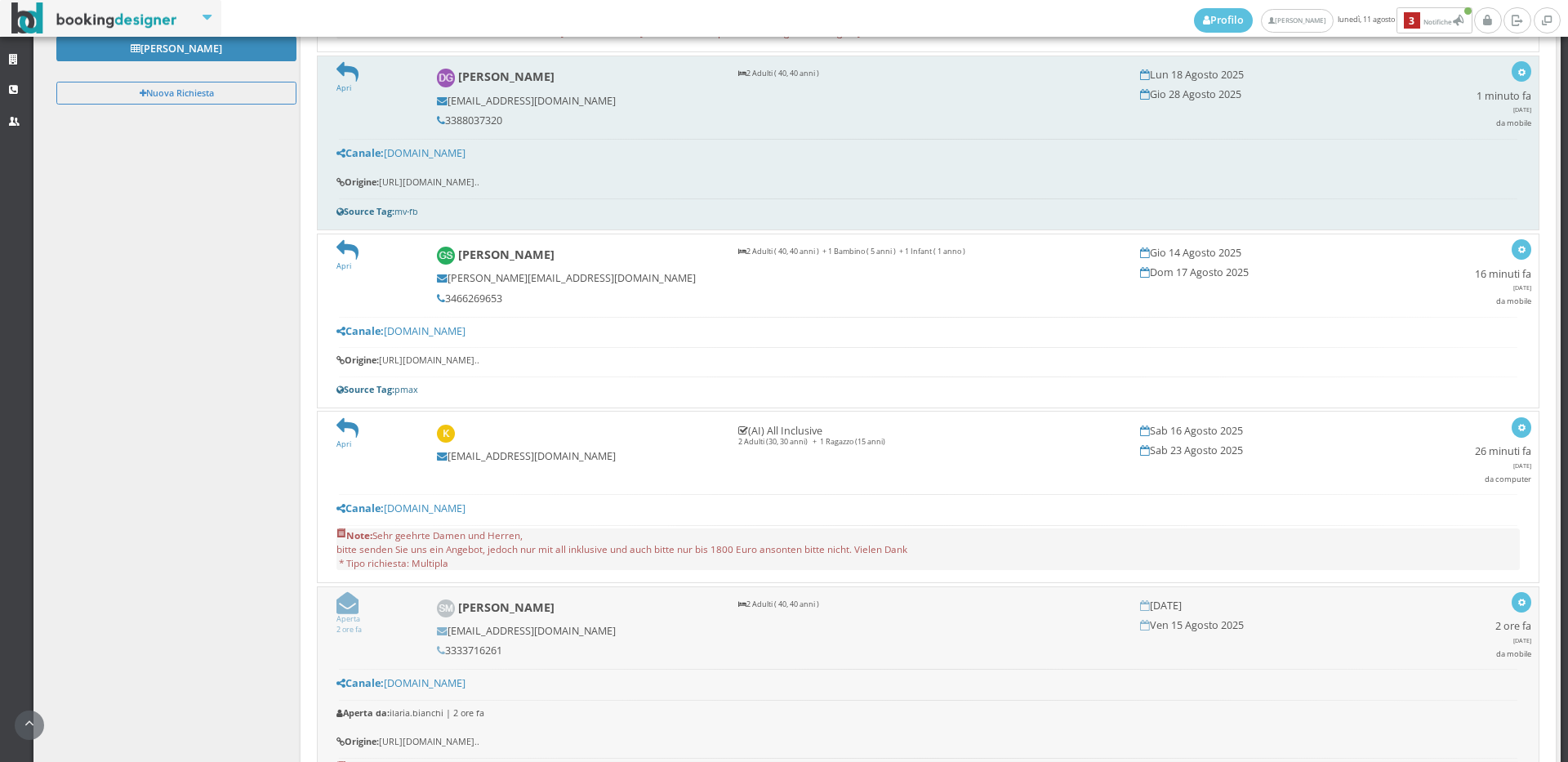
scroll to position [271, 0]
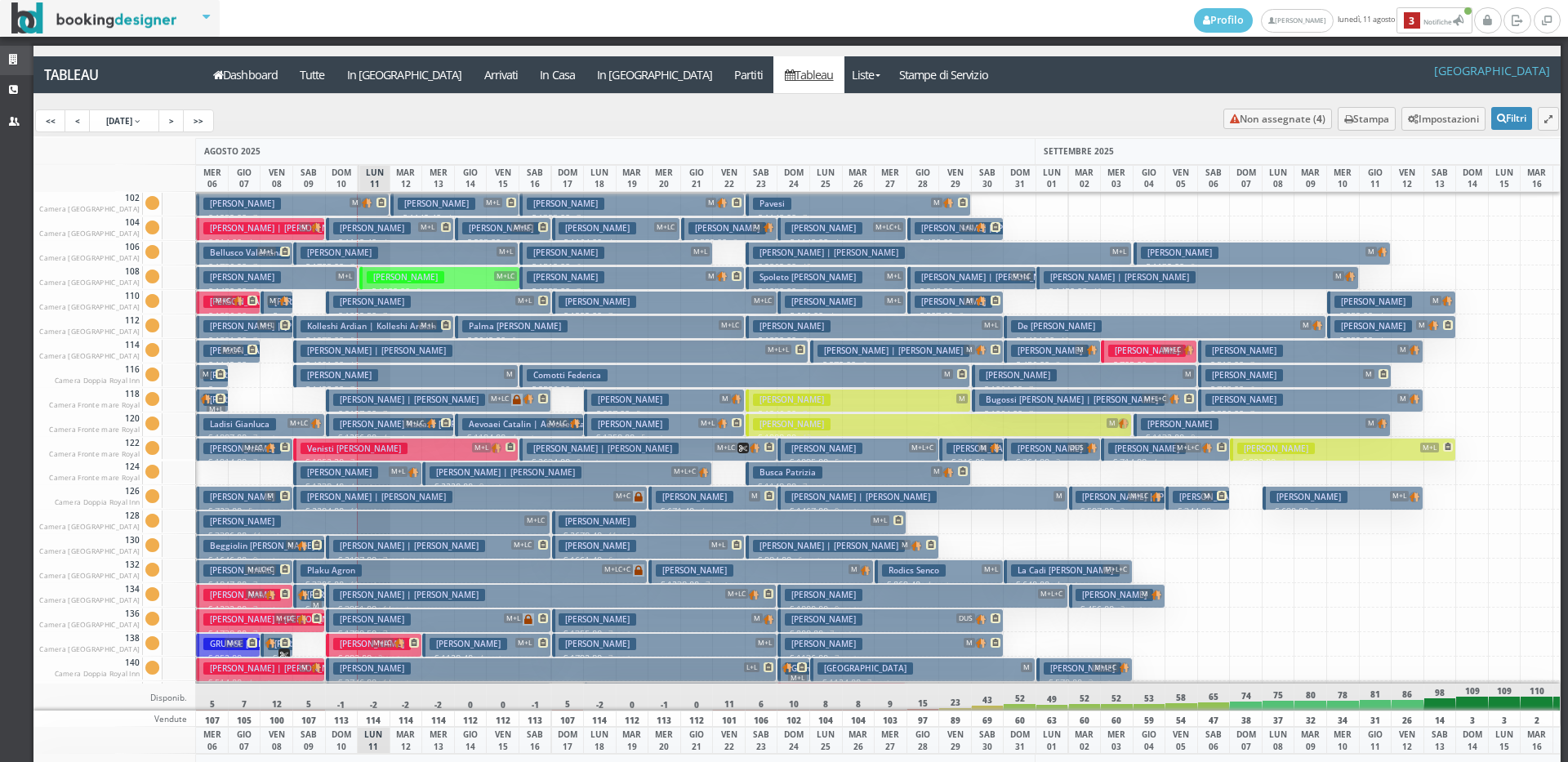
click at [12, 69] on link "Strutture" at bounding box center [17, 60] width 34 height 30
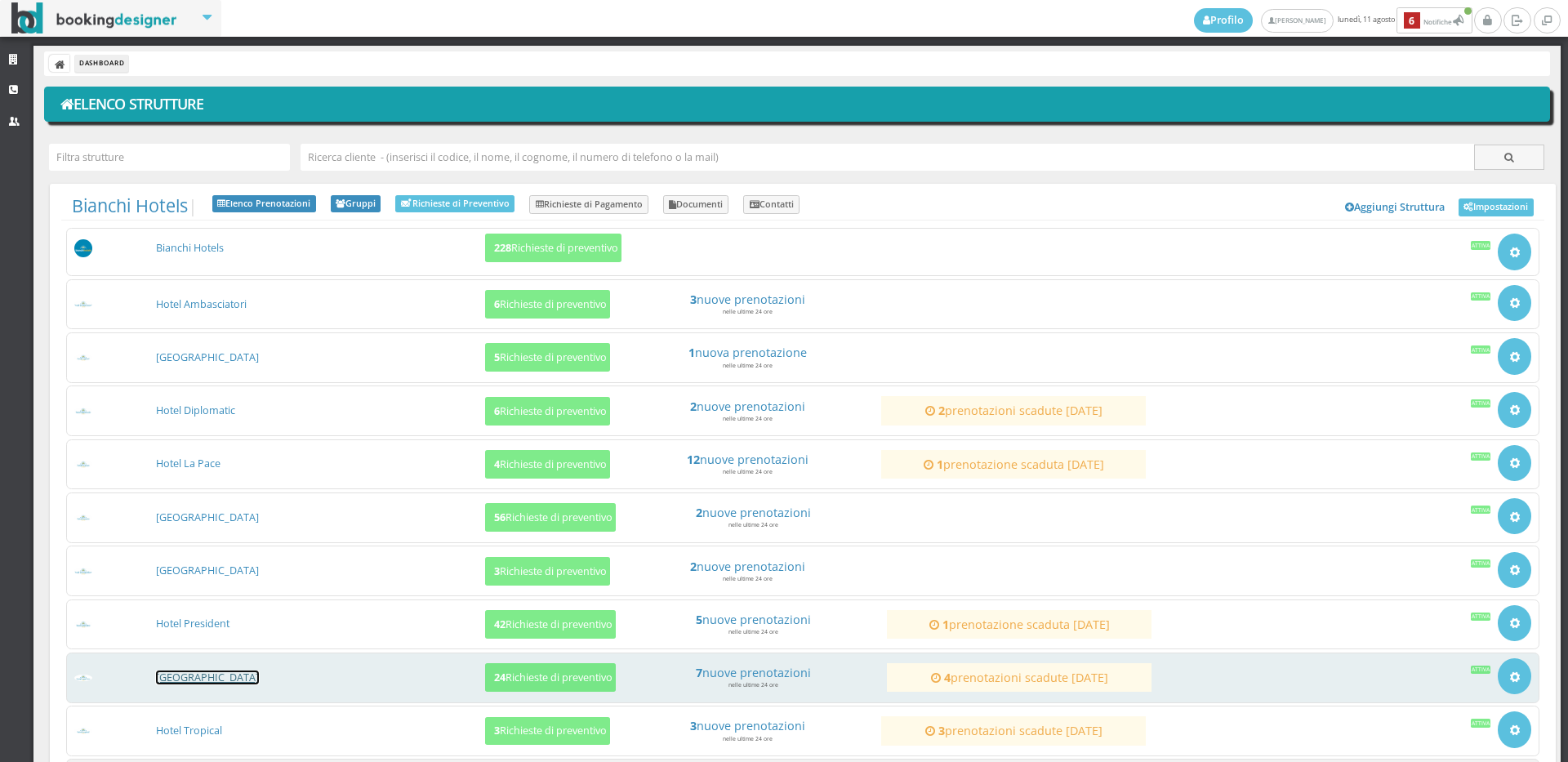
click at [224, 671] on link "[GEOGRAPHIC_DATA]" at bounding box center [207, 677] width 103 height 14
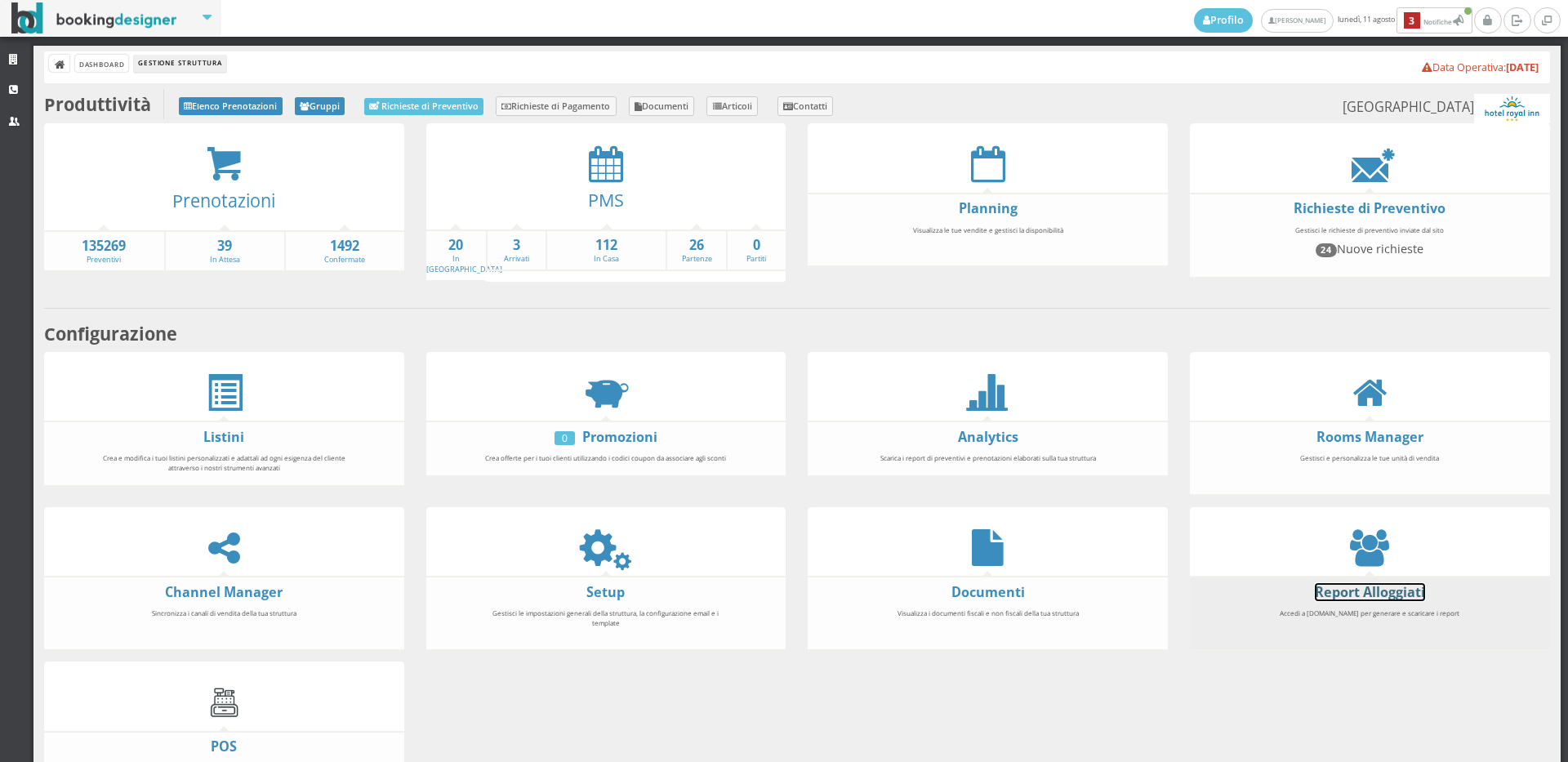
click at [1329, 594] on link "Report Alloggiati" at bounding box center [1371, 592] width 111 height 18
